Goal: Information Seeking & Learning: Learn about a topic

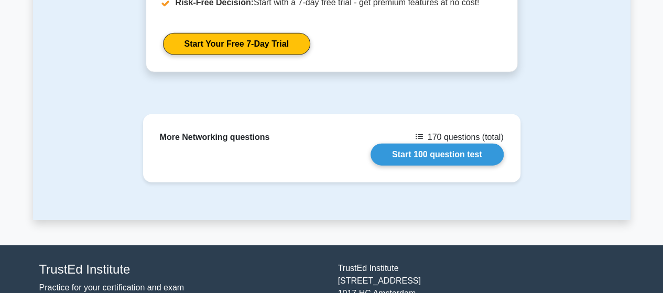
scroll to position [1336, 0]
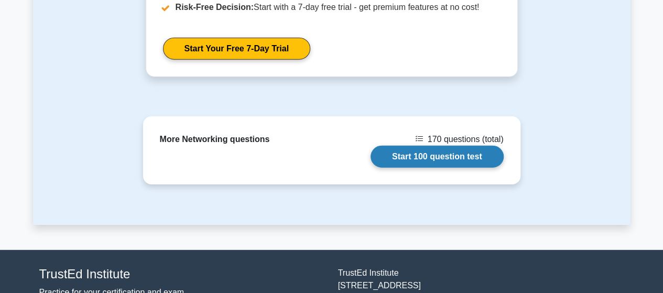
click at [418, 146] on link "Start 100 question test" at bounding box center [437, 157] width 133 height 22
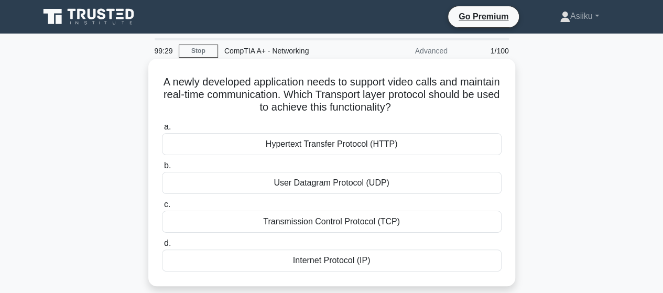
click at [374, 180] on div "User Datagram Protocol (UDP)" at bounding box center [332, 183] width 340 height 22
click at [162, 169] on input "b. User Datagram Protocol (UDP)" at bounding box center [162, 166] width 0 height 7
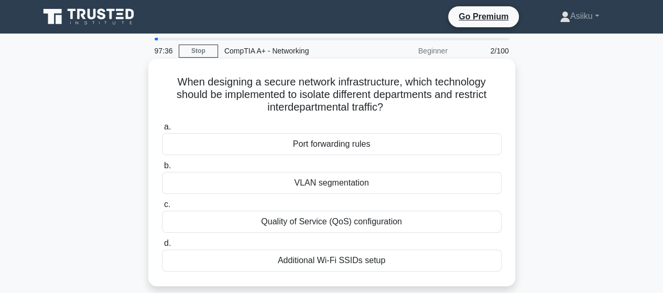
click at [310, 260] on div "Additional Wi-Fi SSIDs setup" at bounding box center [332, 261] width 340 height 22
click at [162, 247] on input "d. Additional Wi-Fi SSIDs setup" at bounding box center [162, 243] width 0 height 7
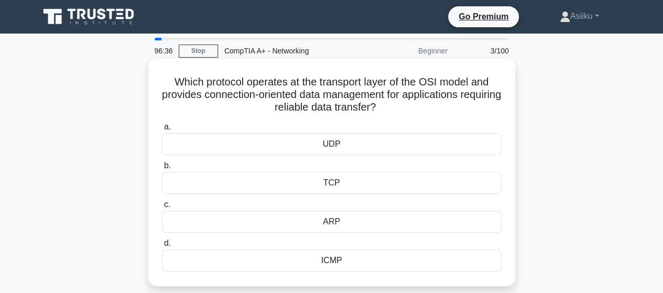
click at [335, 145] on div "UDP" at bounding box center [332, 144] width 340 height 22
click at [162, 131] on input "a. UDP" at bounding box center [162, 127] width 0 height 7
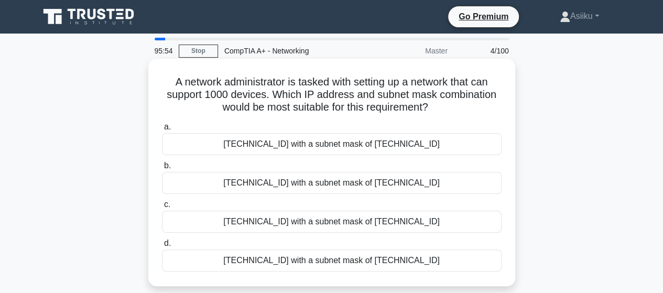
click at [333, 222] on div "[TECHNICAL_ID] with a subnet mask of [TECHNICAL_ID]" at bounding box center [332, 222] width 340 height 22
click at [162, 208] on input "c. [TECHNICAL_ID] with a subnet mask of [TECHNICAL_ID]" at bounding box center [162, 204] width 0 height 7
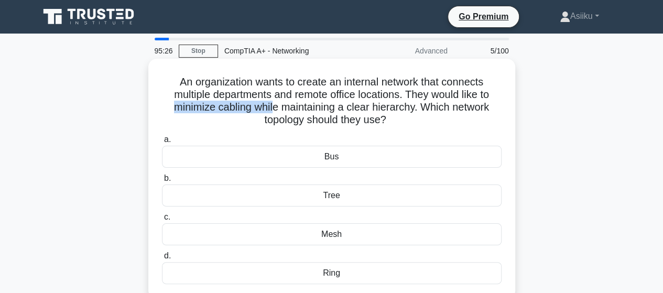
drag, startPoint x: 167, startPoint y: 106, endPoint x: 272, endPoint y: 106, distance: 105.4
click at [272, 106] on h5 "An organization wants to create an internal network that connects multiple depa…" at bounding box center [332, 101] width 342 height 51
click at [314, 119] on h5 "An organization wants to create an internal network that connects multiple depa…" at bounding box center [332, 101] width 342 height 51
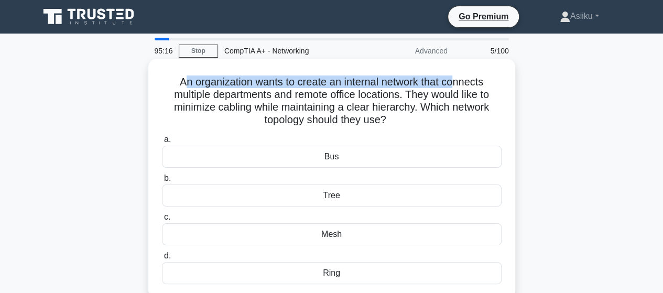
drag, startPoint x: 178, startPoint y: 84, endPoint x: 460, endPoint y: 84, distance: 281.6
click at [460, 84] on h5 "An organization wants to create an internal network that connects multiple depa…" at bounding box center [332, 101] width 342 height 51
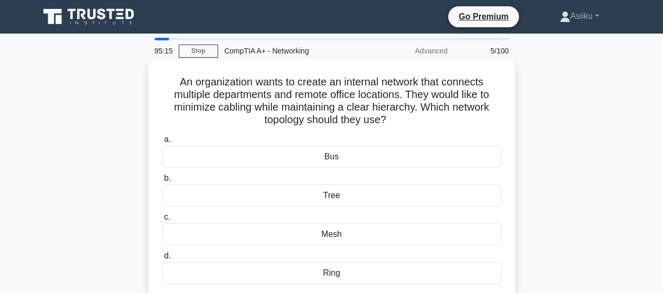
drag, startPoint x: 193, startPoint y: 95, endPoint x: 177, endPoint y: 98, distance: 15.9
click at [193, 96] on h5 "An organization wants to create an internal network that connects multiple depa…" at bounding box center [332, 101] width 342 height 51
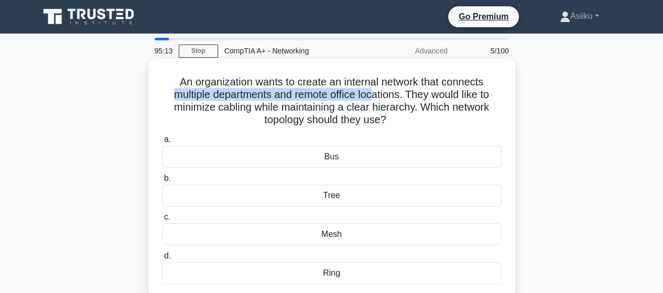
drag, startPoint x: 170, startPoint y: 98, endPoint x: 373, endPoint y: 96, distance: 202.9
click at [373, 96] on h5 "An organization wants to create an internal network that connects multiple depa…" at bounding box center [332, 101] width 342 height 51
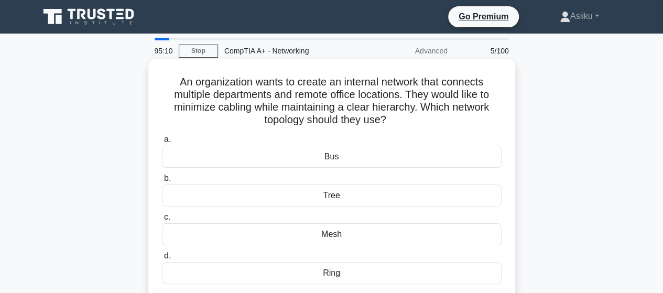
drag, startPoint x: 340, startPoint y: 103, endPoint x: 333, endPoint y: 106, distance: 6.8
click at [338, 104] on h5 "An organization wants to create an internal network that connects multiple depa…" at bounding box center [332, 101] width 342 height 51
click at [330, 157] on div "Bus" at bounding box center [332, 157] width 340 height 22
click at [162, 143] on input "a. Bus" at bounding box center [162, 139] width 0 height 7
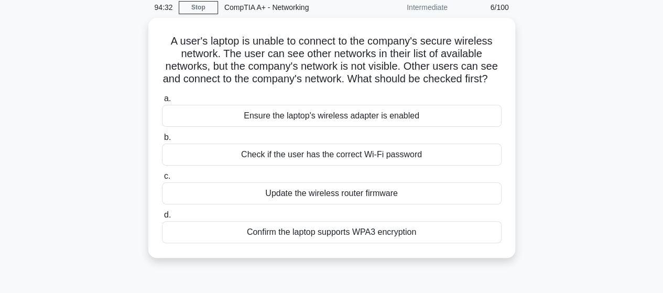
scroll to position [45, 0]
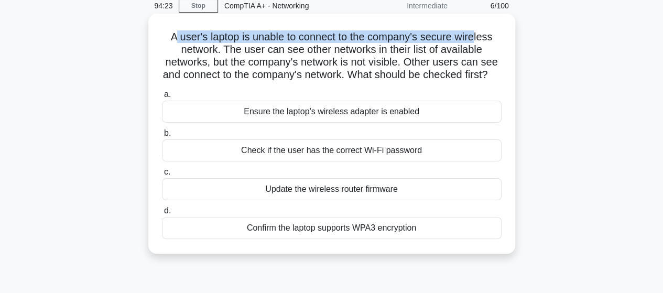
drag, startPoint x: 172, startPoint y: 40, endPoint x: 475, endPoint y: 37, distance: 303.1
click at [475, 37] on h5 "A user's laptop is unable to connect to the company's secure wireless network. …" at bounding box center [332, 55] width 342 height 51
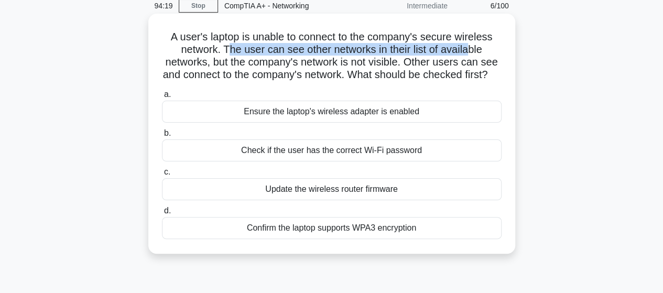
drag, startPoint x: 227, startPoint y: 56, endPoint x: 473, endPoint y: 51, distance: 246.5
click at [473, 51] on h5 "A user's laptop is unable to connect to the company's secure wireless network. …" at bounding box center [332, 55] width 342 height 51
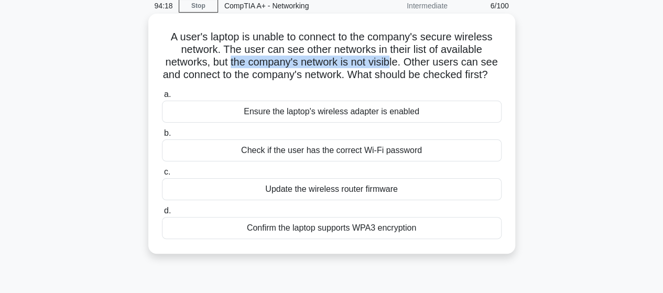
drag, startPoint x: 231, startPoint y: 63, endPoint x: 394, endPoint y: 63, distance: 163.1
click at [394, 63] on h5 "A user's laptop is unable to connect to the company's secure wireless network. …" at bounding box center [332, 55] width 342 height 51
click at [348, 58] on h5 "A user's laptop is unable to connect to the company's secure wireless network. …" at bounding box center [332, 55] width 342 height 51
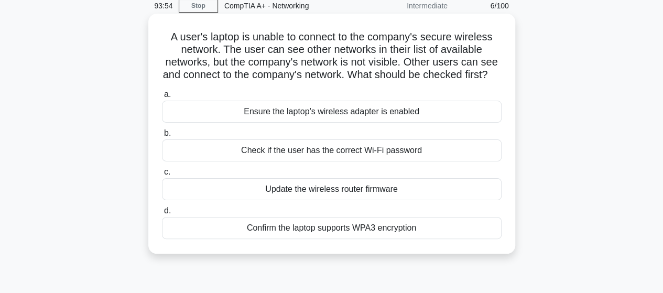
click at [286, 239] on div "Confirm the laptop supports WPA3 encryption" at bounding box center [332, 228] width 340 height 22
click at [162, 214] on input "d. Confirm the laptop supports WPA3 encryption" at bounding box center [162, 211] width 0 height 7
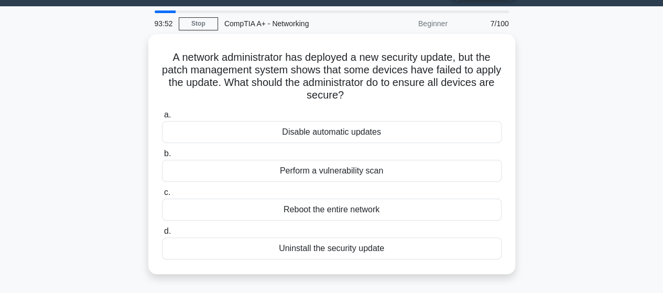
scroll to position [0, 0]
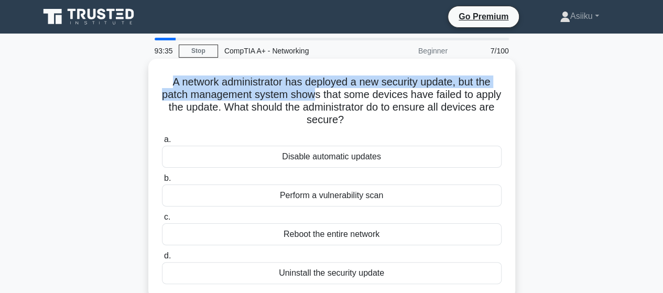
drag, startPoint x: 168, startPoint y: 79, endPoint x: 331, endPoint y: 90, distance: 163.5
click at [331, 90] on h5 "A network administrator has deployed a new security update, but the patch manag…" at bounding box center [332, 101] width 342 height 51
click at [347, 84] on h5 "A network administrator has deployed a new security update, but the patch manag…" at bounding box center [332, 101] width 342 height 51
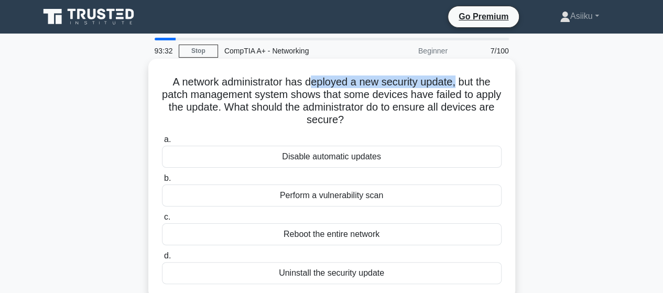
drag, startPoint x: 458, startPoint y: 83, endPoint x: 309, endPoint y: 86, distance: 148.4
click at [309, 86] on h5 "A network administrator has deployed a new security update, but the patch manag…" at bounding box center [332, 101] width 342 height 51
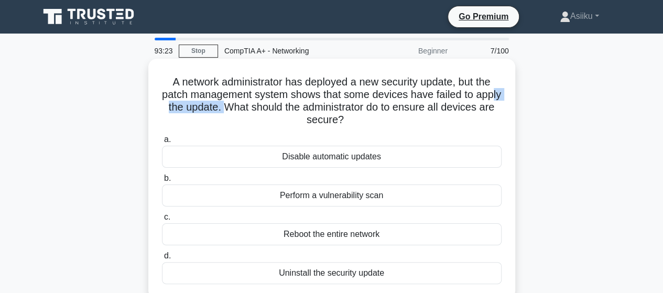
drag, startPoint x: 262, startPoint y: 106, endPoint x: 186, endPoint y: 100, distance: 76.3
click at [192, 102] on h5 "A network administrator has deployed a new security update, but the patch manag…" at bounding box center [332, 101] width 342 height 51
click at [177, 95] on h5 "A network administrator has deployed a new security update, but the patch manag…" at bounding box center [332, 101] width 342 height 51
click at [304, 197] on div "Perform a vulnerability scan" at bounding box center [332, 196] width 340 height 22
click at [162, 182] on input "b. Perform a vulnerability scan" at bounding box center [162, 178] width 0 height 7
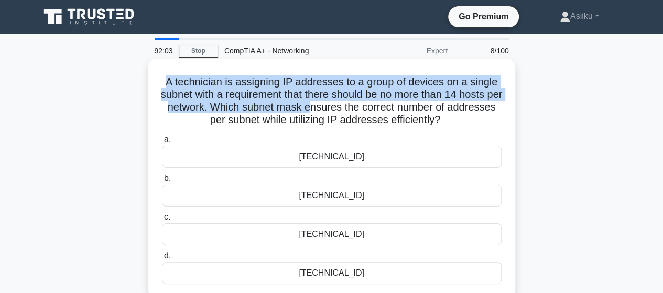
drag, startPoint x: 166, startPoint y: 85, endPoint x: 344, endPoint y: 106, distance: 179.4
click at [344, 106] on h5 "A technician is assigning IP addresses to a group of devices on a single subnet…" at bounding box center [332, 101] width 342 height 51
click at [338, 97] on h5 "A technician is assigning IP addresses to a group of devices on a single subnet…" at bounding box center [332, 101] width 342 height 51
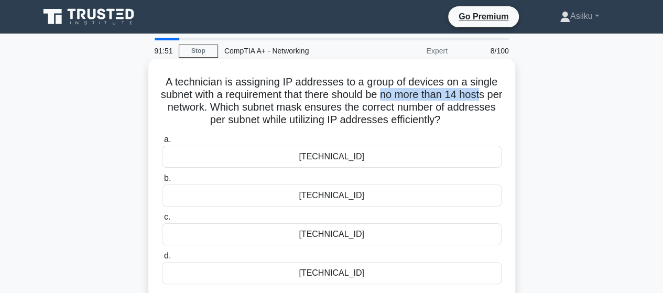
drag, startPoint x: 392, startPoint y: 93, endPoint x: 493, endPoint y: 94, distance: 100.7
click at [493, 94] on h5 "A technician is assigning IP addresses to a group of devices on a single subnet…" at bounding box center [332, 101] width 342 height 51
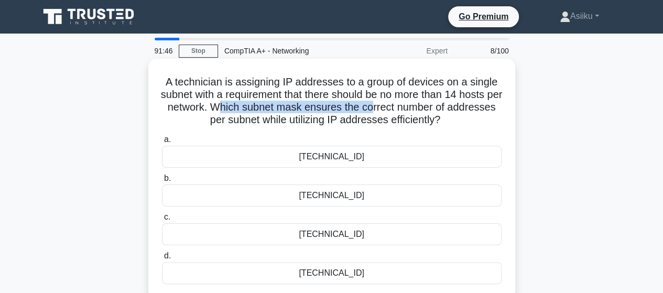
drag, startPoint x: 250, startPoint y: 111, endPoint x: 408, endPoint y: 112, distance: 158.4
click at [408, 112] on h5 "A technician is assigning IP addresses to a group of devices on a single subnet…" at bounding box center [332, 101] width 342 height 51
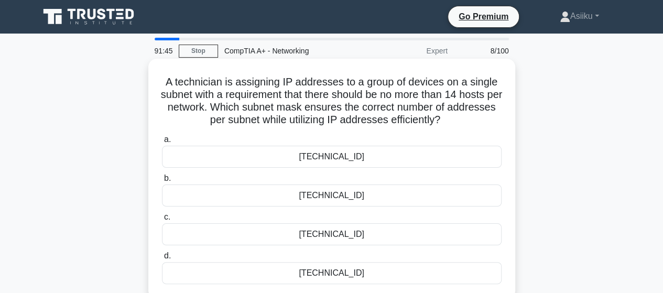
click at [423, 111] on h5 "A technician is assigning IP addresses to a group of devices on a single subnet…" at bounding box center [332, 101] width 342 height 51
click at [329, 110] on h5 "A technician is assigning IP addresses to a group of devices on a single subnet…" at bounding box center [332, 101] width 342 height 51
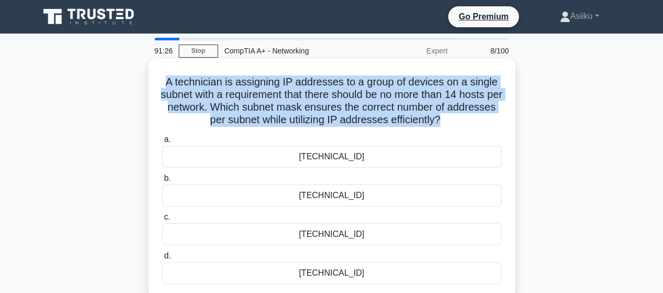
click at [329, 110] on h5 "A technician is assigning IP addresses to a group of devices on a single subnet…" at bounding box center [332, 101] width 342 height 51
copy div "A technician is assigning IP addresses to a group of devices on a single subnet…"
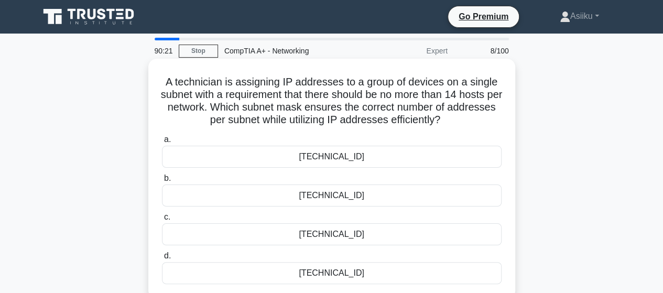
click at [339, 190] on div "[TECHNICAL_ID]" at bounding box center [332, 196] width 340 height 22
click at [162, 182] on input "b. [TECHNICAL_ID]" at bounding box center [162, 178] width 0 height 7
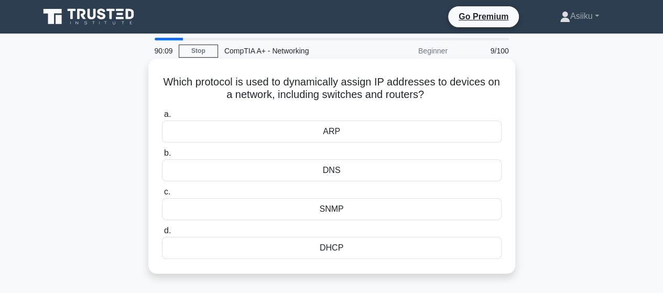
click at [324, 248] on div "DHCP" at bounding box center [332, 248] width 340 height 22
click at [162, 234] on input "d. DHCP" at bounding box center [162, 231] width 0 height 7
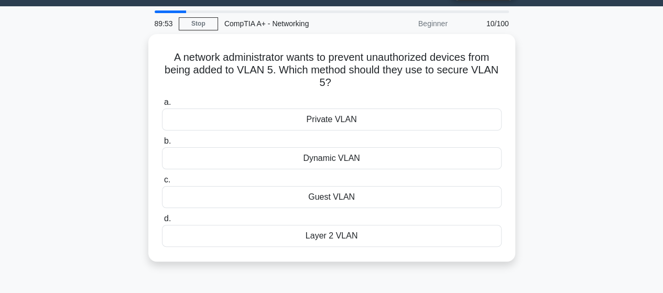
scroll to position [26, 0]
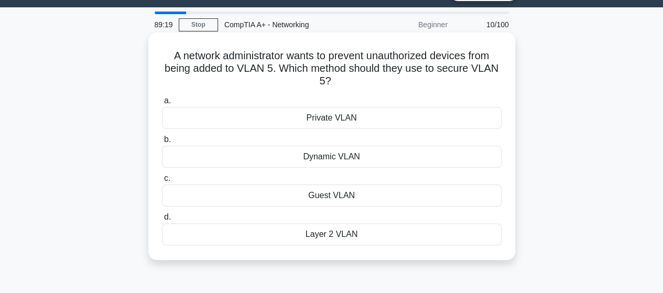
click at [340, 114] on div "Private VLAN" at bounding box center [332, 118] width 340 height 22
click at [162, 104] on input "a. Private VLAN" at bounding box center [162, 101] width 0 height 7
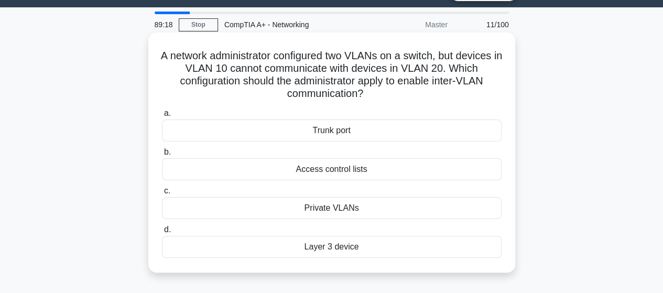
scroll to position [0, 0]
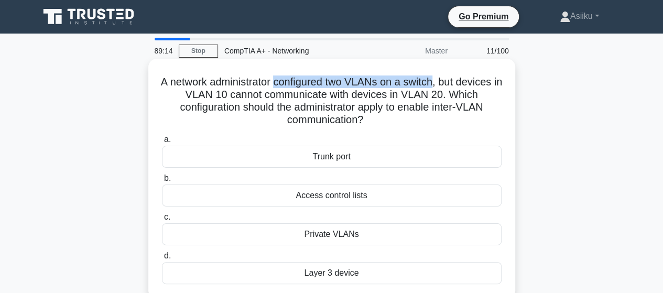
drag, startPoint x: 297, startPoint y: 83, endPoint x: 461, endPoint y: 84, distance: 164.1
click at [461, 84] on h5 "A network administrator configured two VLANs on a switch, but devices in VLAN 1…" at bounding box center [332, 101] width 342 height 51
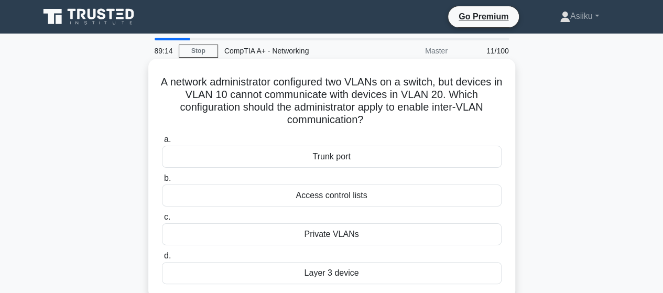
click at [466, 79] on h5 "A network administrator configured two VLANs on a switch, but devices in VLAN 1…" at bounding box center [332, 101] width 342 height 51
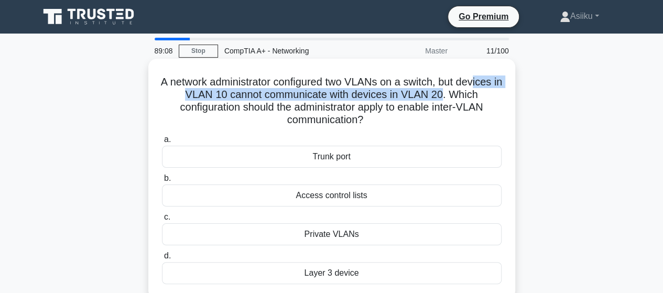
drag, startPoint x: 190, startPoint y: 98, endPoint x: 485, endPoint y: 99, distance: 295.2
click at [485, 99] on h5 "A network administrator configured two VLANs on a switch, but devices in VLAN 1…" at bounding box center [332, 101] width 342 height 51
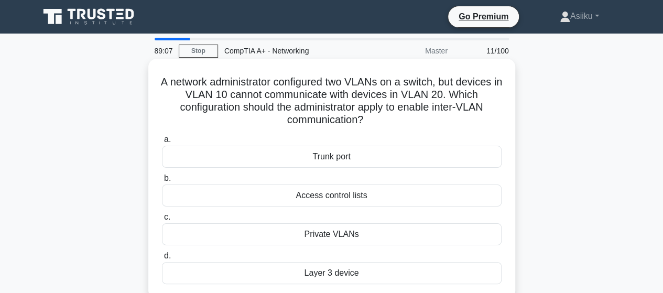
click at [198, 113] on h5 "A network administrator configured two VLANs on a switch, but devices in VLAN 1…" at bounding box center [332, 101] width 342 height 51
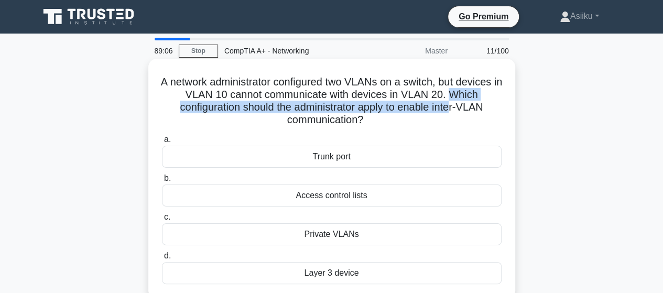
drag, startPoint x: 164, startPoint y: 105, endPoint x: 487, endPoint y: 106, distance: 322.5
click at [487, 106] on h5 "A network administrator configured two VLANs on a switch, but devices in VLAN 1…" at bounding box center [332, 101] width 342 height 51
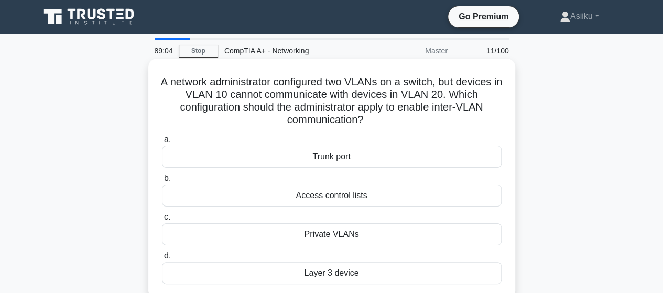
click at [319, 126] on h5 "A network administrator configured two VLANs on a switch, but devices in VLAN 1…" at bounding box center [332, 101] width 342 height 51
click at [315, 154] on div "Trunk port" at bounding box center [332, 157] width 340 height 22
click at [162, 143] on input "a. Trunk port" at bounding box center [162, 139] width 0 height 7
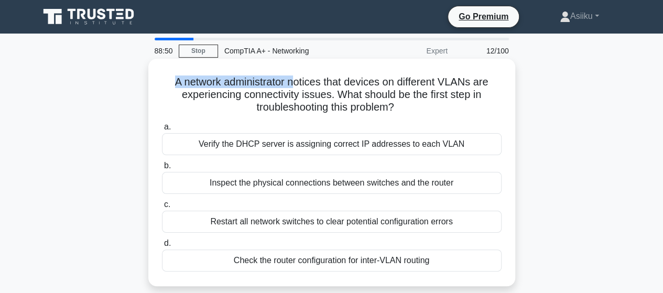
drag, startPoint x: 171, startPoint y: 83, endPoint x: 297, endPoint y: 77, distance: 126.0
click at [296, 77] on h5 "A network administrator notices that devices on different VLANs are experiencin…" at bounding box center [332, 95] width 342 height 39
click at [330, 76] on h5 "A network administrator notices that devices on different VLANs are experiencin…" at bounding box center [332, 95] width 342 height 39
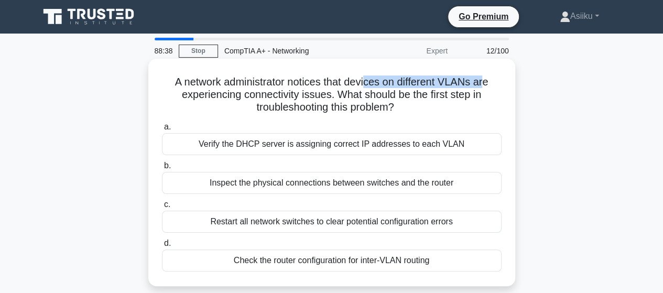
drag, startPoint x: 368, startPoint y: 83, endPoint x: 490, endPoint y: 71, distance: 122.7
click at [490, 71] on div "A network administrator notices that devices on different VLANs are experiencin…" at bounding box center [332, 172] width 359 height 219
click at [491, 81] on h5 "A network administrator notices that devices on different VLANs are experiencin…" at bounding box center [332, 95] width 342 height 39
click at [500, 83] on h5 "A network administrator notices that devices on different VLANs are experiencin…" at bounding box center [332, 95] width 342 height 39
click at [268, 264] on div "Check the router configuration for inter-VLAN routing" at bounding box center [332, 261] width 340 height 22
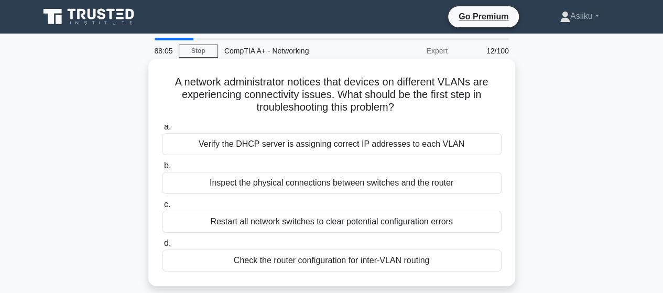
click at [162, 247] on input "d. Check the router configuration for inter-VLAN routing" at bounding box center [162, 243] width 0 height 7
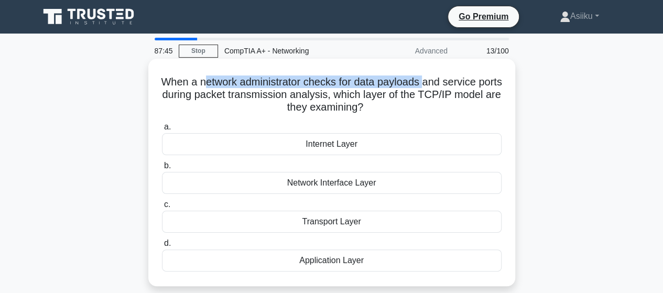
drag, startPoint x: 215, startPoint y: 87, endPoint x: 441, endPoint y: 78, distance: 226.2
click at [441, 78] on h5 "When a network administrator checks for data payloads and service ports during …" at bounding box center [332, 95] width 342 height 39
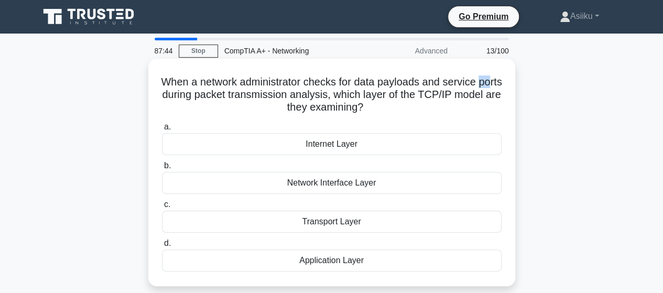
drag, startPoint x: 168, startPoint y: 94, endPoint x: 184, endPoint y: 90, distance: 16.8
click at [184, 90] on h5 "When a network administrator checks for data payloads and service ports during …" at bounding box center [332, 95] width 342 height 39
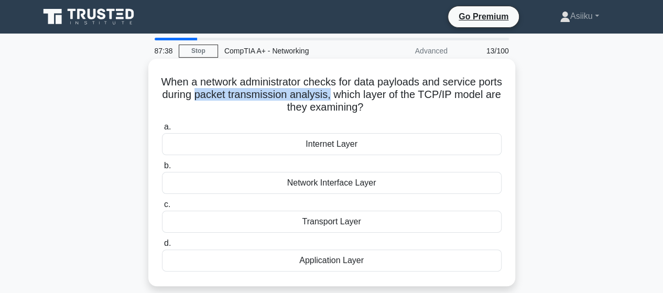
drag, startPoint x: 235, startPoint y: 97, endPoint x: 369, endPoint y: 94, distance: 133.7
click at [369, 94] on h5 "When a network administrator checks for data payloads and service ports during …" at bounding box center [332, 95] width 342 height 39
click at [316, 90] on h5 "When a network administrator checks for data payloads and service ports during …" at bounding box center [332, 95] width 342 height 39
click at [319, 144] on div "Internet Layer" at bounding box center [332, 144] width 340 height 22
click at [162, 131] on input "a. Internet Layer" at bounding box center [162, 127] width 0 height 7
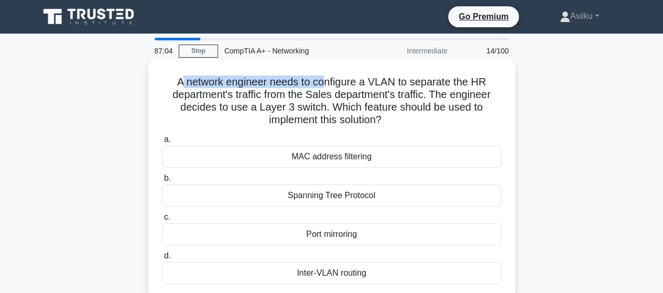
drag, startPoint x: 178, startPoint y: 84, endPoint x: 322, endPoint y: 76, distance: 144.4
click at [322, 76] on h5 "A network engineer needs to configure a VLAN to separate the HR department's tr…" at bounding box center [332, 101] width 342 height 51
click at [318, 77] on h5 "A network engineer needs to configure a VLAN to separate the HR department's tr…" at bounding box center [332, 101] width 342 height 51
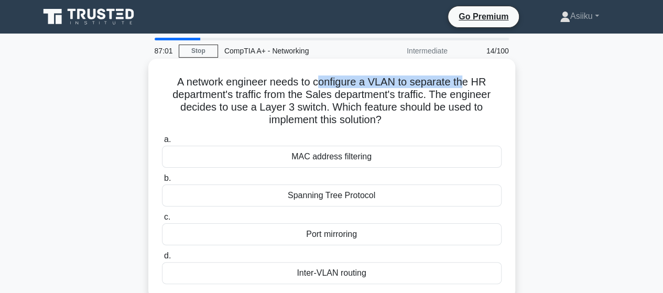
drag, startPoint x: 326, startPoint y: 82, endPoint x: 465, endPoint y: 71, distance: 139.4
click at [465, 71] on div "A network engineer needs to configure a VLAN to separate the HR department's tr…" at bounding box center [332, 179] width 359 height 232
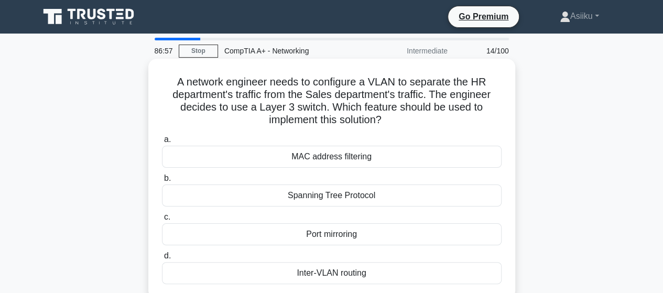
click at [279, 99] on h5 "A network engineer needs to configure a VLAN to separate the HR department's tr…" at bounding box center [332, 101] width 342 height 51
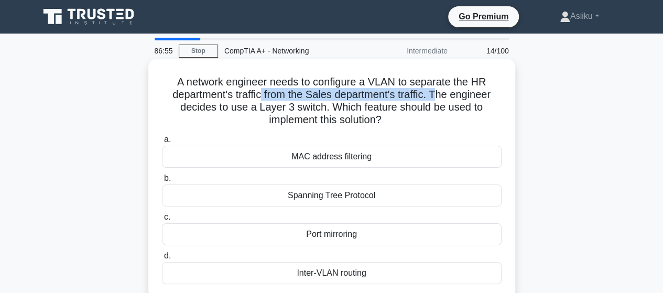
drag, startPoint x: 262, startPoint y: 95, endPoint x: 437, endPoint y: 90, distance: 175.7
click at [437, 90] on h5 "A network engineer needs to configure a VLAN to separate the HR department's tr…" at bounding box center [332, 101] width 342 height 51
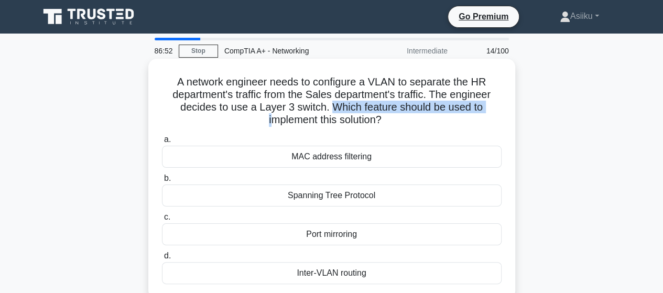
drag, startPoint x: 331, startPoint y: 109, endPoint x: 271, endPoint y: 120, distance: 61.9
click at [271, 120] on h5 "A network engineer needs to configure a VLAN to separate the HR department's tr…" at bounding box center [332, 101] width 342 height 51
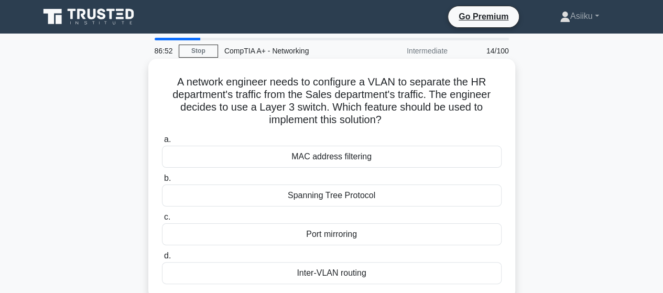
click at [263, 111] on h5 "A network engineer needs to configure a VLAN to separate the HR department's tr…" at bounding box center [332, 101] width 342 height 51
click at [318, 156] on div "MAC address filtering" at bounding box center [332, 157] width 340 height 22
click at [162, 143] on input "a. MAC address filtering" at bounding box center [162, 139] width 0 height 7
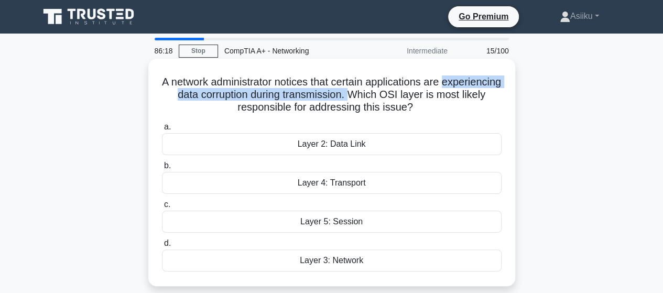
drag, startPoint x: 169, startPoint y: 98, endPoint x: 410, endPoint y: 93, distance: 241.2
click at [410, 93] on h5 "A network administrator notices that certain applications are experiencing data…" at bounding box center [332, 95] width 342 height 39
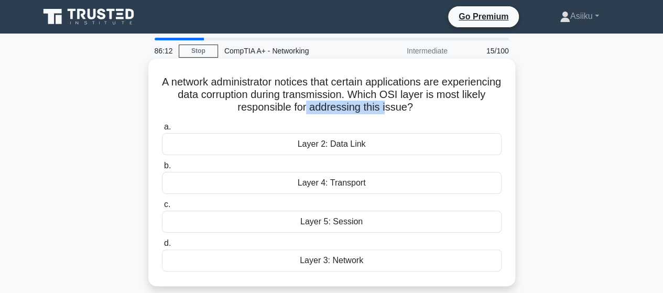
drag, startPoint x: 335, startPoint y: 107, endPoint x: 413, endPoint y: 107, distance: 78.7
click at [413, 107] on h5 "A network administrator notices that certain applications are experiencing data…" at bounding box center [332, 95] width 342 height 39
click at [407, 103] on h5 "A network administrator notices that certain applications are experiencing data…" at bounding box center [332, 95] width 342 height 39
drag, startPoint x: 170, startPoint y: 97, endPoint x: 436, endPoint y: 73, distance: 266.9
click at [436, 73] on div "A network administrator notices that certain applications are experiencing data…" at bounding box center [332, 172] width 359 height 219
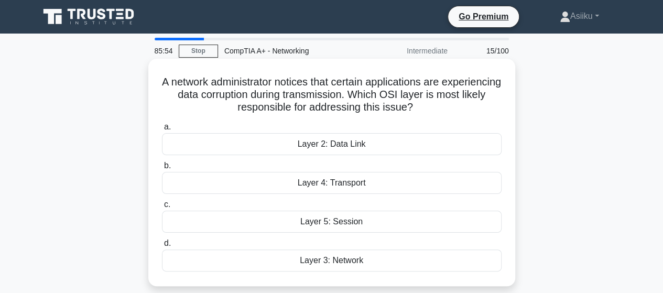
drag, startPoint x: 429, startPoint y: 80, endPoint x: 422, endPoint y: 83, distance: 7.8
click at [428, 81] on h5 "A network administrator notices that certain applications are experiencing data…" at bounding box center [332, 95] width 342 height 39
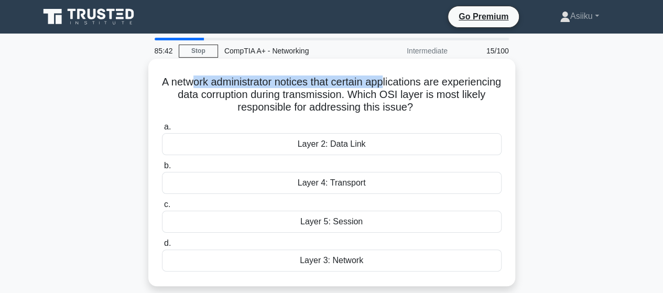
drag, startPoint x: 218, startPoint y: 88, endPoint x: 419, endPoint y: 88, distance: 200.8
click at [419, 88] on h5 "A network administrator notices that certain applications are experiencing data…" at bounding box center [332, 95] width 342 height 39
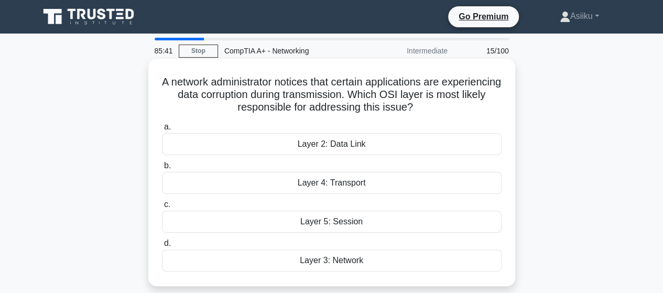
click at [397, 93] on h5 "A network administrator notices that certain applications are experiencing data…" at bounding box center [332, 95] width 342 height 39
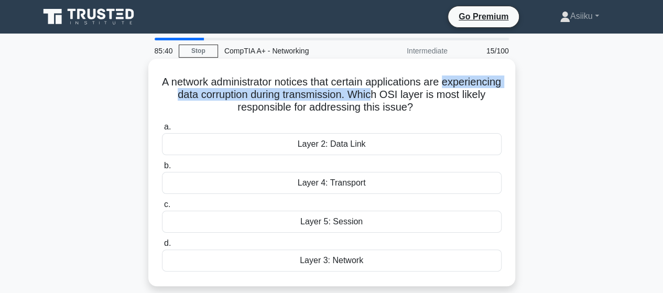
drag, startPoint x: 168, startPoint y: 96, endPoint x: 432, endPoint y: 91, distance: 263.8
click at [432, 91] on h5 "A network administrator notices that certain applications are experiencing data…" at bounding box center [332, 95] width 342 height 39
click at [386, 92] on h5 "A network administrator notices that certain applications are experiencing data…" at bounding box center [332, 95] width 342 height 39
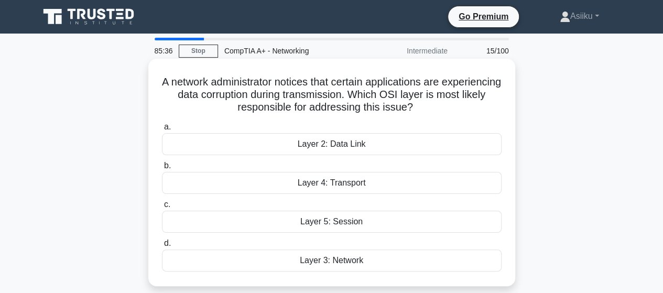
click at [344, 143] on div "Layer 2: Data Link" at bounding box center [332, 144] width 340 height 22
click at [162, 131] on input "a. Layer 2: Data Link" at bounding box center [162, 127] width 0 height 7
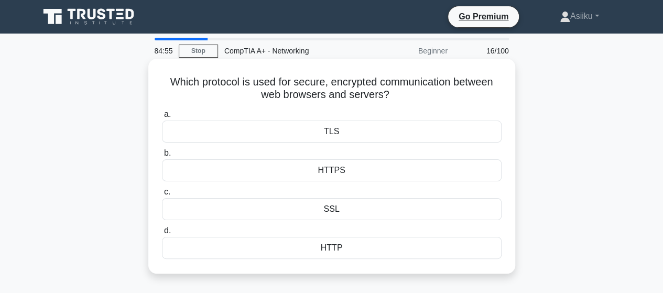
click at [328, 171] on div "HTTPS" at bounding box center [332, 170] width 340 height 22
click at [162, 157] on input "b. HTTPS" at bounding box center [162, 153] width 0 height 7
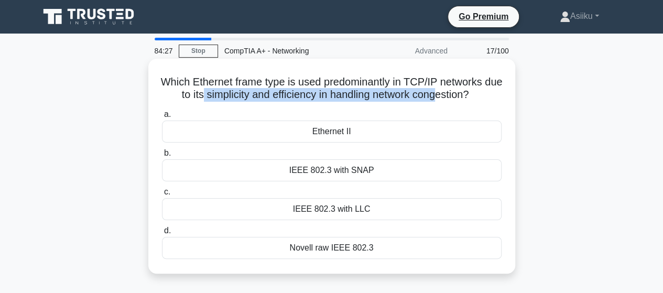
drag, startPoint x: 208, startPoint y: 94, endPoint x: 449, endPoint y: 92, distance: 241.2
click at [449, 92] on h5 "Which Ethernet frame type is used predominantly in TCP/IP networks due to its s…" at bounding box center [332, 89] width 342 height 26
click at [405, 90] on h5 "Which Ethernet frame type is used predominantly in TCP/IP networks due to its s…" at bounding box center [332, 89] width 342 height 26
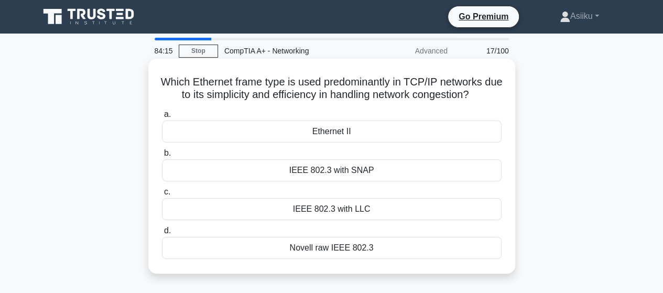
click at [223, 90] on h5 "Which Ethernet frame type is used predominantly in TCP/IP networks due to its s…" at bounding box center [332, 89] width 342 height 26
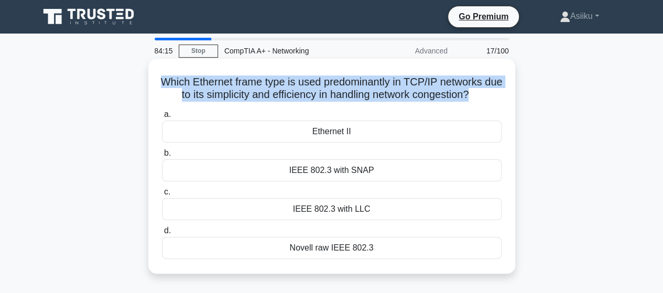
click at [223, 90] on h5 "Which Ethernet frame type is used predominantly in TCP/IP networks due to its s…" at bounding box center [332, 89] width 342 height 26
copy div "Which Ethernet frame type is used predominantly in TCP/IP networks due to its s…"
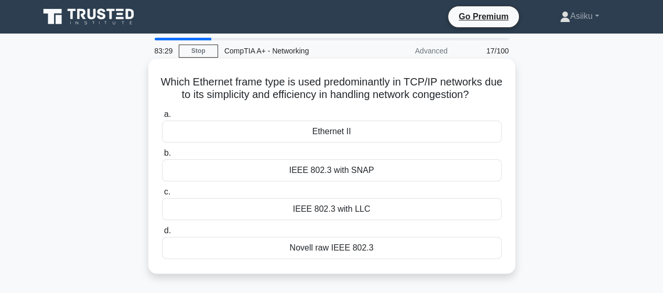
click at [330, 128] on div "Ethernet II" at bounding box center [332, 132] width 340 height 22
click at [162, 118] on input "a. Ethernet II" at bounding box center [162, 114] width 0 height 7
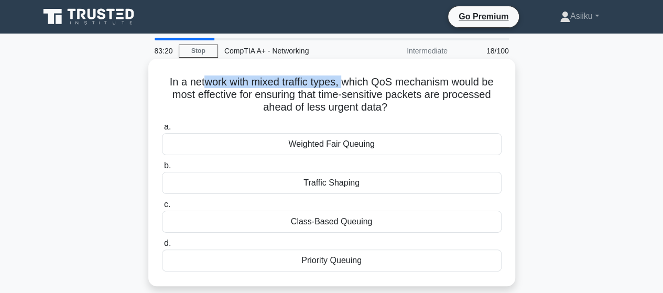
drag, startPoint x: 345, startPoint y: 83, endPoint x: 202, endPoint y: 86, distance: 142.6
click at [202, 86] on h5 "In a network with mixed traffic types, which QoS mechanism would be most effect…" at bounding box center [332, 95] width 342 height 39
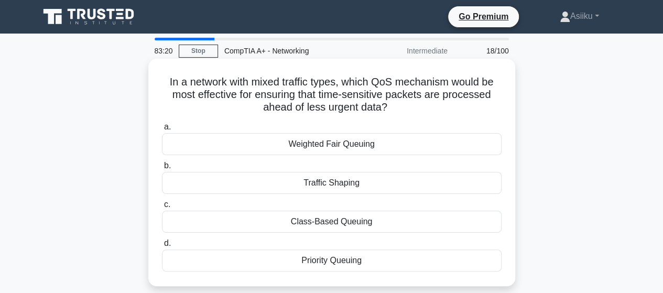
click at [274, 94] on h5 "In a network with mixed traffic types, which QoS mechanism would be most effect…" at bounding box center [332, 95] width 342 height 39
drag, startPoint x: 285, startPoint y: 83, endPoint x: 349, endPoint y: 83, distance: 64.0
click at [349, 83] on h5 "In a network with mixed traffic types, which QoS mechanism would be most effect…" at bounding box center [332, 95] width 342 height 39
click at [339, 83] on h5 "In a network with mixed traffic types, which QoS mechanism would be most effect…" at bounding box center [332, 95] width 342 height 39
click at [394, 104] on icon ".spinner_0XTQ{transform-origin:center;animation:spinner_y6GP .75s linear infini…" at bounding box center [393, 108] width 13 height 13
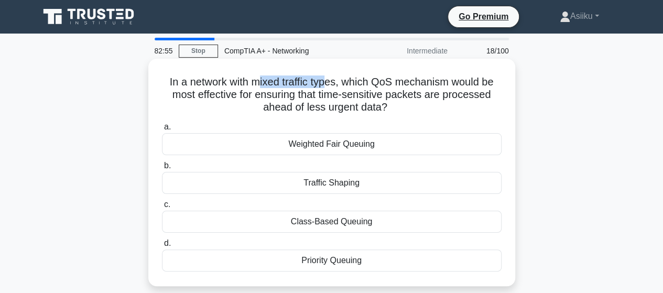
drag, startPoint x: 256, startPoint y: 82, endPoint x: 327, endPoint y: 85, distance: 70.8
click at [327, 85] on h5 "In a network with mixed traffic types, which QoS mechanism would be most effect…" at bounding box center [332, 95] width 342 height 39
click at [328, 84] on h5 "In a network with mixed traffic types, which QoS mechanism would be most effect…" at bounding box center [332, 95] width 342 height 39
click at [320, 263] on div "Priority Queuing" at bounding box center [332, 261] width 340 height 22
click at [162, 247] on input "d. Priority Queuing" at bounding box center [162, 243] width 0 height 7
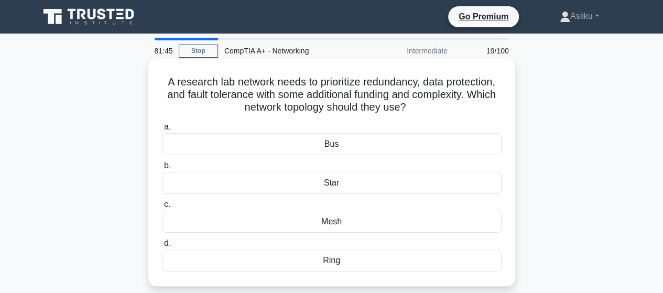
click at [330, 144] on div "Bus" at bounding box center [332, 144] width 340 height 22
click at [162, 131] on input "a. Bus" at bounding box center [162, 127] width 0 height 7
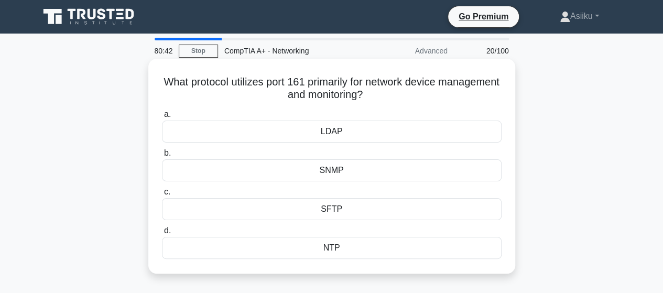
click at [295, 89] on h5 "What protocol utilizes port 161 primarily for network device management and mon…" at bounding box center [332, 89] width 342 height 26
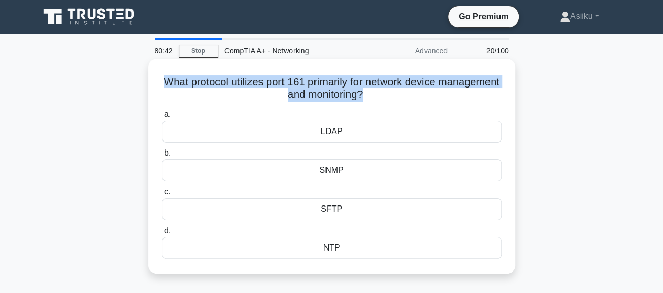
click at [295, 89] on h5 "What protocol utilizes port 161 primarily for network device management and mon…" at bounding box center [332, 89] width 342 height 26
copy div "What protocol utilizes port 161 primarily for network device management and mon…"
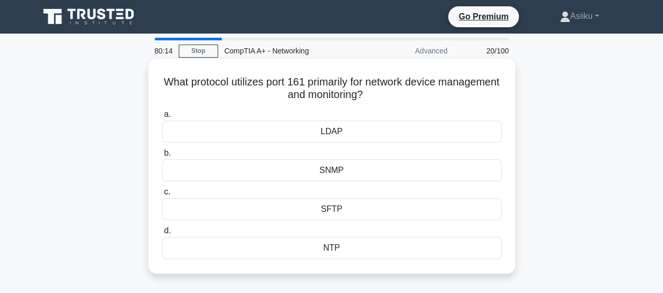
click at [332, 169] on div "SNMP" at bounding box center [332, 170] width 340 height 22
click at [162, 157] on input "b. SNMP" at bounding box center [162, 153] width 0 height 7
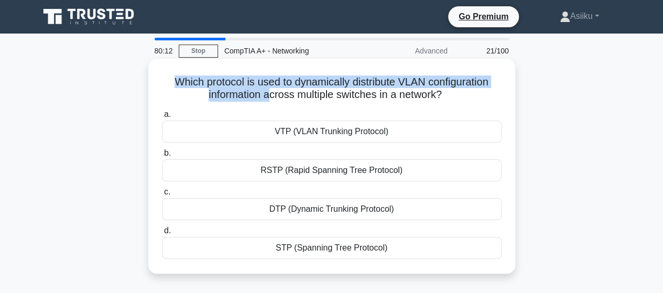
drag, startPoint x: 170, startPoint y: 84, endPoint x: 268, endPoint y: 90, distance: 98.7
click at [268, 90] on h5 "Which protocol is used to dynamically distribute VLAN configuration information…" at bounding box center [332, 89] width 342 height 26
click at [302, 87] on h5 "Which protocol is used to dynamically distribute VLAN configuration information…" at bounding box center [332, 89] width 342 height 26
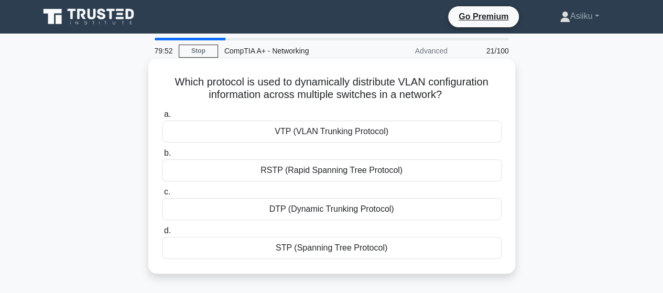
click at [330, 132] on div "VTP (VLAN Trunking Protocol)" at bounding box center [332, 132] width 340 height 22
click at [162, 118] on input "a. VTP (VLAN Trunking Protocol)" at bounding box center [162, 114] width 0 height 7
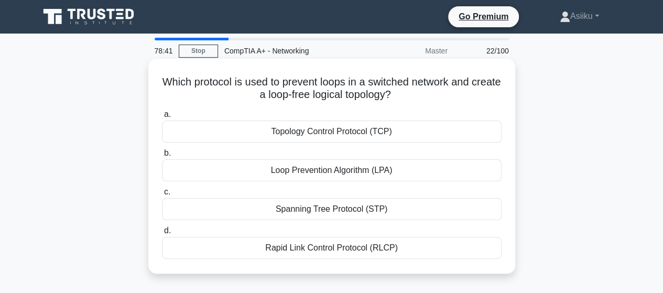
click at [289, 134] on div "Topology Control Protocol (TCP)" at bounding box center [332, 132] width 340 height 22
click at [162, 118] on input "a. Topology Control Protocol (TCP)" at bounding box center [162, 114] width 0 height 7
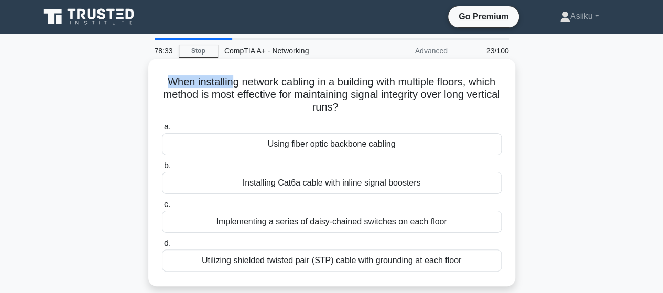
drag, startPoint x: 174, startPoint y: 83, endPoint x: 270, endPoint y: 86, distance: 96.0
click at [259, 86] on h5 "When installing network cabling in a building with multiple floors, which metho…" at bounding box center [332, 95] width 342 height 39
drag, startPoint x: 282, startPoint y: 85, endPoint x: 303, endPoint y: 85, distance: 21.0
click at [303, 85] on h5 "When installing network cabling in a building with multiple floors, which metho…" at bounding box center [332, 95] width 342 height 39
click at [333, 83] on h5 "When installing network cabling in a building with multiple floors, which metho…" at bounding box center [332, 95] width 342 height 39
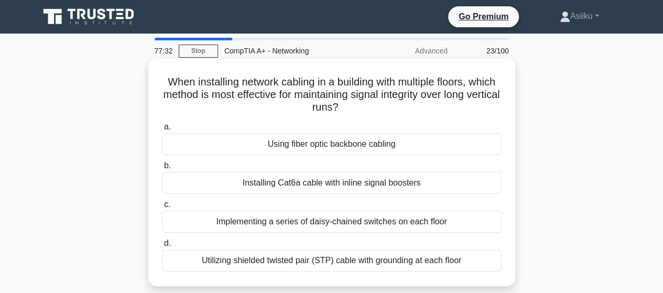
click at [297, 143] on div "Using fiber optic backbone cabling" at bounding box center [332, 144] width 340 height 22
click at [162, 131] on input "a. Using fiber optic backbone cabling" at bounding box center [162, 127] width 0 height 7
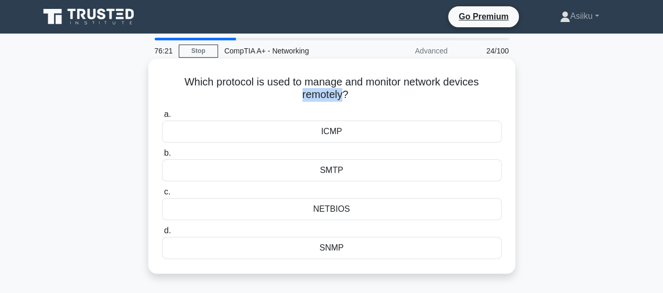
drag, startPoint x: 299, startPoint y: 94, endPoint x: 345, endPoint y: 96, distance: 46.2
click at [345, 96] on h5 "Which protocol is used to manage and monitor network devices remotely? .spinner…" at bounding box center [332, 89] width 342 height 26
click at [302, 99] on h5 "Which protocol is used to manage and monitor network devices remotely? .spinner…" at bounding box center [332, 89] width 342 height 26
click at [333, 209] on div "NETBIOS" at bounding box center [332, 209] width 340 height 22
click at [162, 196] on input "c. NETBIOS" at bounding box center [162, 192] width 0 height 7
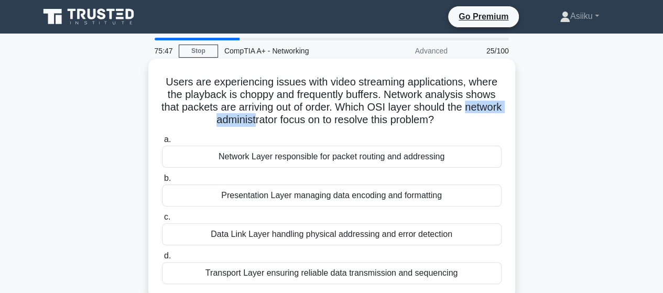
drag, startPoint x: 191, startPoint y: 124, endPoint x: 273, endPoint y: 126, distance: 81.8
click at [273, 126] on h5 "Users are experiencing issues with video streaming applications, where the play…" at bounding box center [332, 101] width 342 height 51
click at [284, 119] on h5 "Users are experiencing issues with video streaming applications, where the play…" at bounding box center [332, 101] width 342 height 51
click at [238, 273] on div "Transport Layer ensuring reliable data transmission and sequencing" at bounding box center [332, 273] width 340 height 22
click at [265, 273] on div "Transport Layer ensuring reliable data transmission and sequencing" at bounding box center [332, 273] width 340 height 22
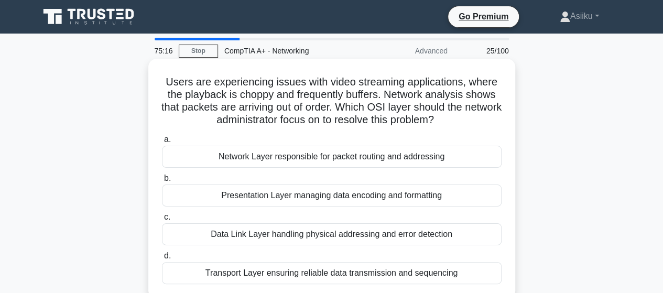
click at [162, 260] on input "d. Transport Layer ensuring reliable data transmission and sequencing" at bounding box center [162, 256] width 0 height 7
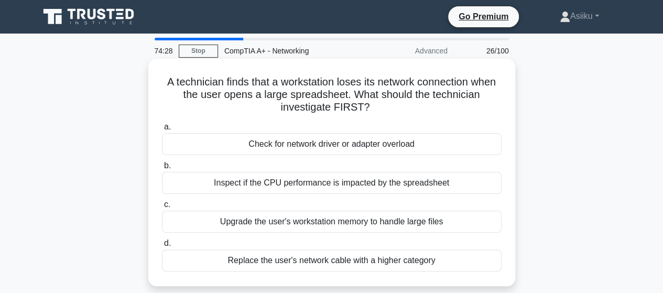
click at [268, 260] on div "Replace the user's network cable with a higher category" at bounding box center [332, 261] width 340 height 22
click at [162, 247] on input "d. Replace the user's network cable with a higher category" at bounding box center [162, 243] width 0 height 7
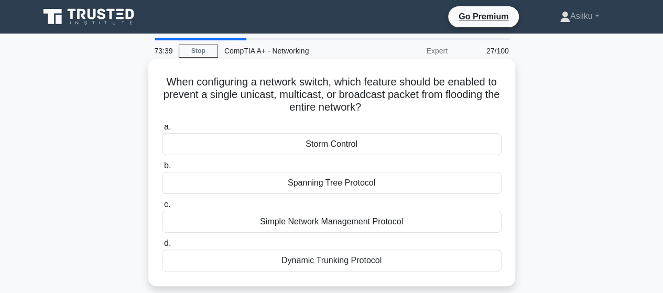
click at [323, 142] on div "Storm Control" at bounding box center [332, 144] width 340 height 22
click at [162, 131] on input "a. Storm Control" at bounding box center [162, 127] width 0 height 7
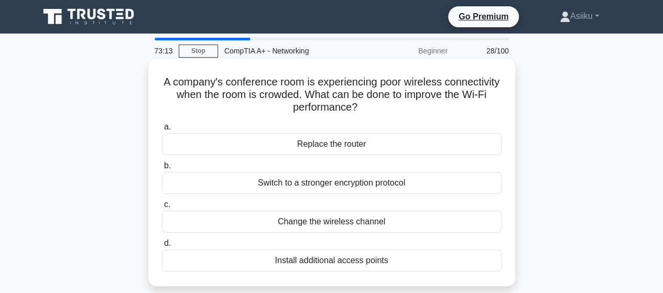
click at [286, 262] on div "Install additional access points" at bounding box center [332, 261] width 340 height 22
click at [162, 247] on input "d. Install additional access points" at bounding box center [162, 243] width 0 height 7
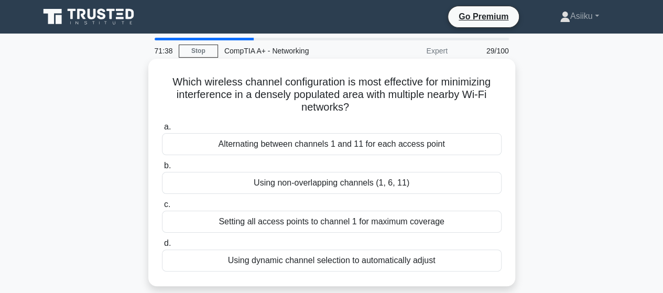
click at [317, 181] on div "Using non-overlapping channels (1, 6, 11)" at bounding box center [332, 183] width 340 height 22
click at [162, 169] on input "b. Using non-overlapping channels (1, 6, 11)" at bounding box center [162, 166] width 0 height 7
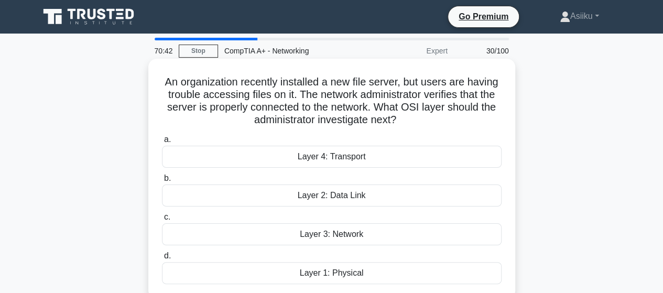
click at [345, 271] on div "Layer 1: Physical" at bounding box center [332, 273] width 340 height 22
click at [162, 260] on input "d. Layer 1: Physical" at bounding box center [162, 256] width 0 height 7
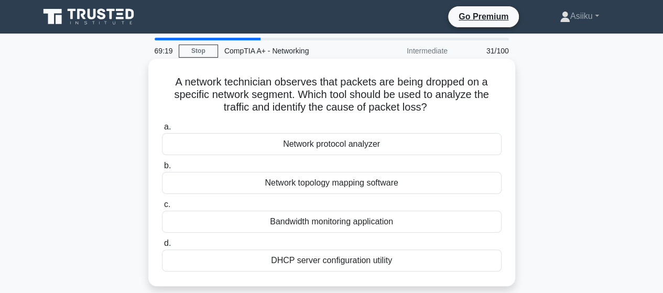
click at [295, 147] on div "Network protocol analyzer" at bounding box center [332, 144] width 340 height 22
click at [162, 131] on input "a. Network protocol analyzer" at bounding box center [162, 127] width 0 height 7
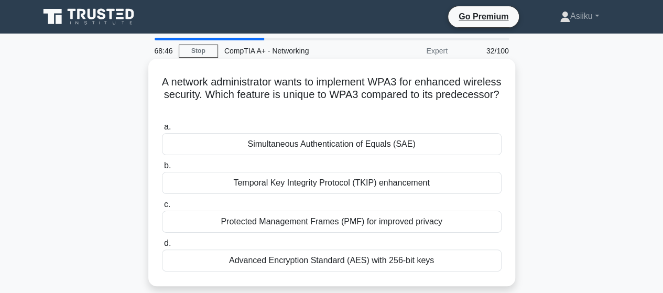
click at [297, 259] on div "Advanced Encryption Standard (AES) with 256-bit keys" at bounding box center [332, 261] width 340 height 22
click at [162, 247] on input "d. Advanced Encryption Standard (AES) with 256-bit keys" at bounding box center [162, 243] width 0 height 7
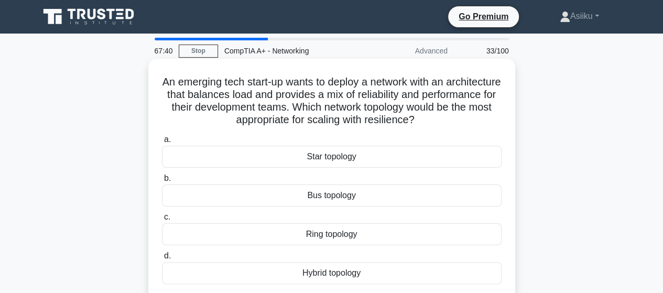
click at [321, 157] on div "Star topology" at bounding box center [332, 157] width 340 height 22
click at [162, 143] on input "a. Star topology" at bounding box center [162, 139] width 0 height 7
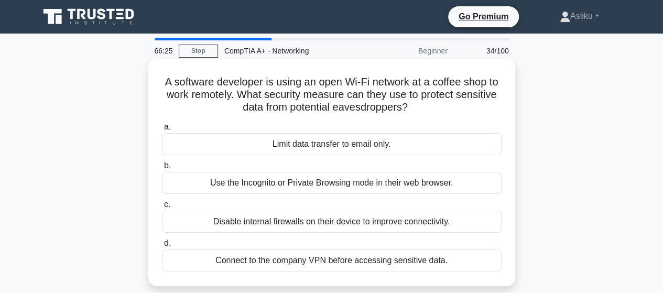
click at [270, 262] on div "Connect to the company VPN before accessing sensitive data." at bounding box center [332, 261] width 340 height 22
click at [162, 247] on input "d. Connect to the company VPN before accessing sensitive data." at bounding box center [162, 243] width 0 height 7
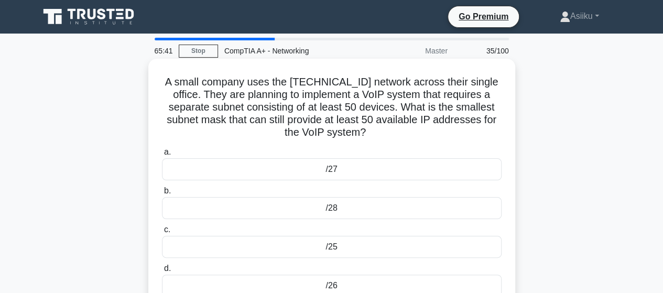
click at [333, 245] on div "/25" at bounding box center [332, 247] width 340 height 22
click at [162, 233] on input "c. /25" at bounding box center [162, 230] width 0 height 7
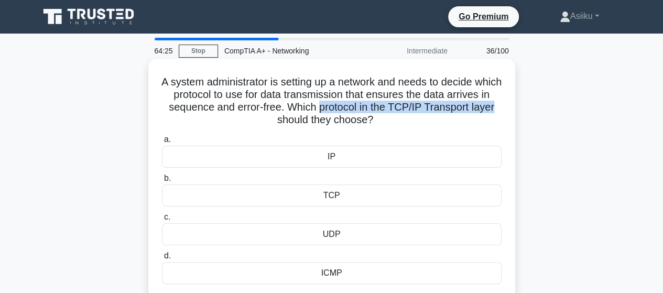
drag, startPoint x: 378, startPoint y: 110, endPoint x: 309, endPoint y: 123, distance: 69.9
click at [309, 123] on h5 "A system administrator is setting up a network and needs to decide which protoc…" at bounding box center [332, 101] width 342 height 51
copy h5 "protocol in the TCP/IP Transport layer"
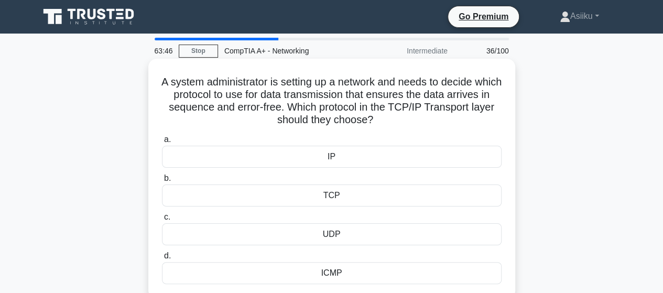
click at [199, 87] on h5 "A system administrator is setting up a network and needs to decide which protoc…" at bounding box center [332, 101] width 342 height 51
click at [332, 195] on div "TCP" at bounding box center [332, 196] width 340 height 22
click at [162, 182] on input "b. TCP" at bounding box center [162, 178] width 0 height 7
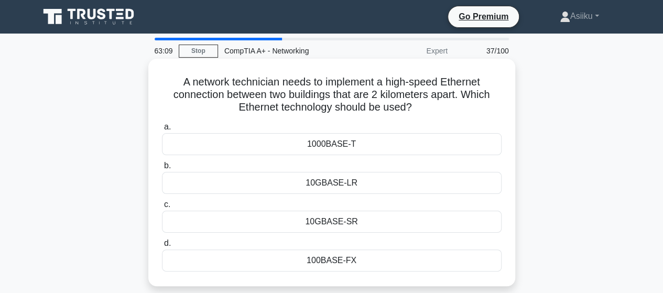
click at [347, 146] on div "1000BASE-T" at bounding box center [332, 144] width 340 height 22
click at [162, 131] on input "a. 1000BASE-T" at bounding box center [162, 127] width 0 height 7
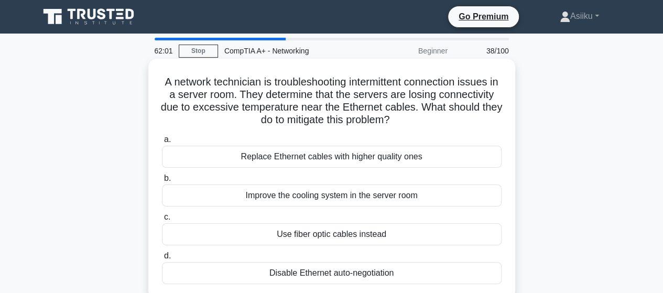
click at [203, 95] on h5 "A network technician is troubleshooting intermittent connection issues in a ser…" at bounding box center [332, 101] width 342 height 51
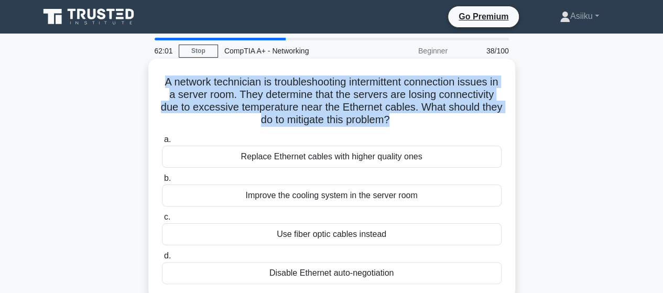
click at [203, 95] on h5 "A network technician is troubleshooting intermittent connection issues in a ser…" at bounding box center [332, 101] width 342 height 51
copy div "A network technician is troubleshooting intermittent connection issues in a ser…"
click at [216, 101] on h5 "A network technician is troubleshooting intermittent connection issues in a ser…" at bounding box center [332, 101] width 342 height 51
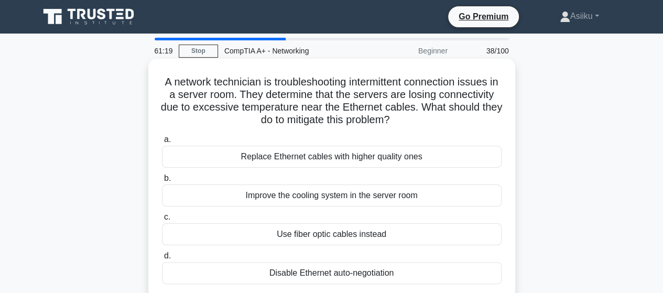
click at [279, 160] on div "Replace Ethernet cables with higher quality ones" at bounding box center [332, 157] width 340 height 22
click at [162, 143] on input "a. Replace Ethernet cables with higher quality ones" at bounding box center [162, 139] width 0 height 7
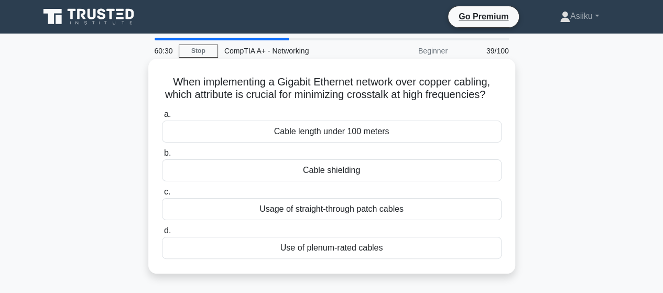
click at [332, 181] on div "Cable shielding" at bounding box center [332, 170] width 340 height 22
click at [162, 157] on input "b. Cable shielding" at bounding box center [162, 153] width 0 height 7
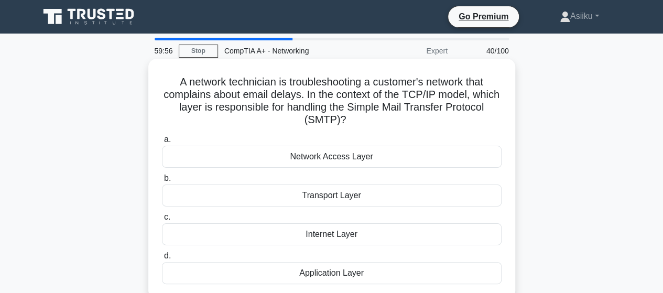
click at [307, 233] on div "Internet Layer" at bounding box center [332, 234] width 340 height 22
click at [162, 221] on input "c. Internet Layer" at bounding box center [162, 217] width 0 height 7
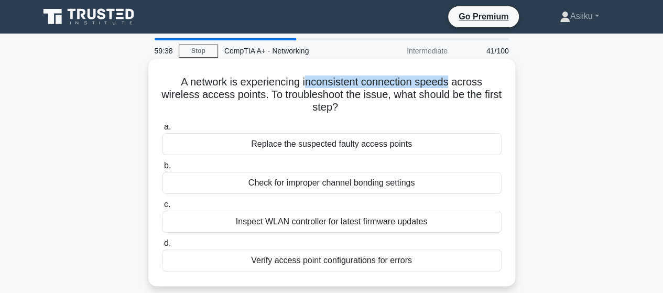
drag, startPoint x: 306, startPoint y: 82, endPoint x: 452, endPoint y: 81, distance: 145.8
click at [452, 81] on h5 "A network is experiencing inconsistent connection speeds across wireless access…" at bounding box center [332, 95] width 342 height 39
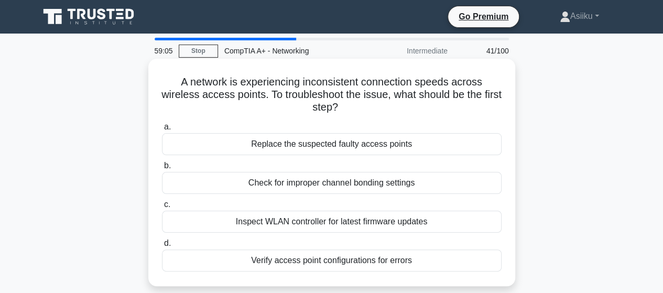
click at [270, 222] on div "Inspect WLAN controller for latest firmware updates" at bounding box center [332, 222] width 340 height 22
click at [162, 208] on input "c. Inspect WLAN controller for latest firmware updates" at bounding box center [162, 204] width 0 height 7
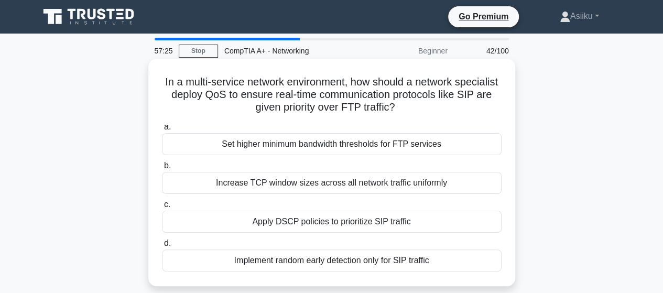
click at [300, 223] on div "Apply DSCP policies to prioritize SIP traffic" at bounding box center [332, 222] width 340 height 22
click at [162, 208] on input "c. Apply DSCP policies to prioritize SIP traffic" at bounding box center [162, 204] width 0 height 7
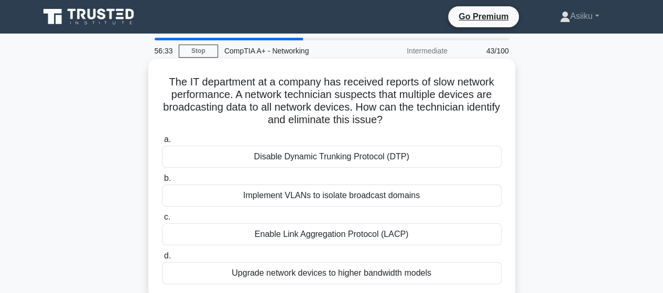
click at [292, 198] on div "Implement VLANs to isolate broadcast domains" at bounding box center [332, 196] width 340 height 22
click at [162, 182] on input "b. Implement VLANs to isolate broadcast domains" at bounding box center [162, 178] width 0 height 7
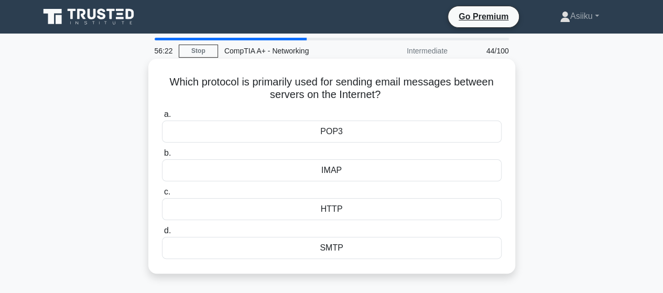
click at [332, 246] on div "SMTP" at bounding box center [332, 248] width 340 height 22
click at [162, 234] on input "d. SMTP" at bounding box center [162, 231] width 0 height 7
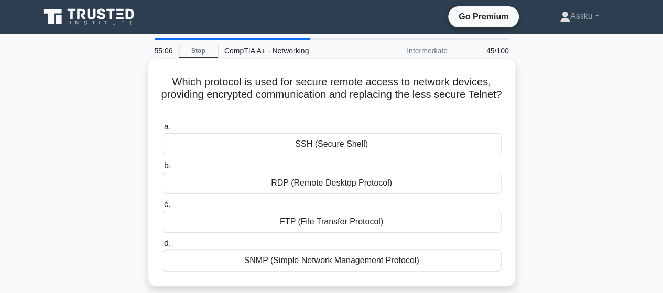
click at [331, 142] on div "SSH (Secure Shell)" at bounding box center [332, 144] width 340 height 22
click at [162, 131] on input "a. SSH (Secure Shell)" at bounding box center [162, 127] width 0 height 7
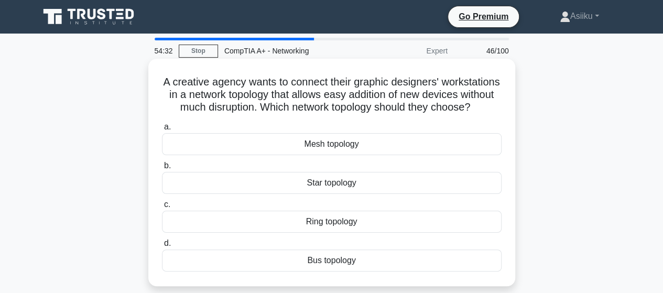
click at [312, 268] on div "Bus topology" at bounding box center [332, 261] width 340 height 22
click at [162, 247] on input "d. Bus topology" at bounding box center [162, 243] width 0 height 7
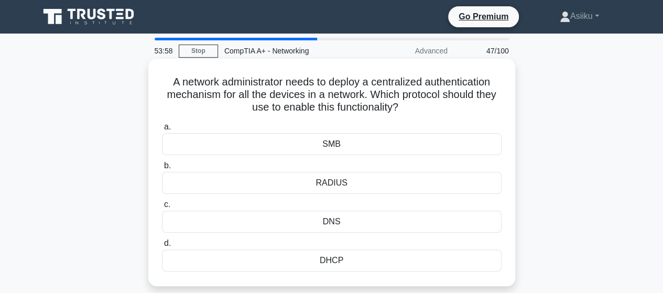
click at [316, 147] on div "SMB" at bounding box center [332, 144] width 340 height 22
click at [162, 131] on input "a. SMB" at bounding box center [162, 127] width 0 height 7
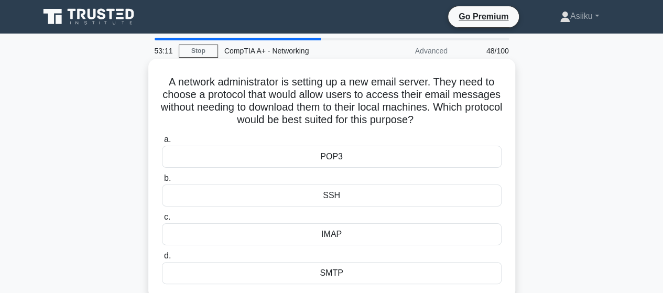
click at [317, 160] on div "POP3" at bounding box center [332, 157] width 340 height 22
click at [162, 143] on input "a. POP3" at bounding box center [162, 139] width 0 height 7
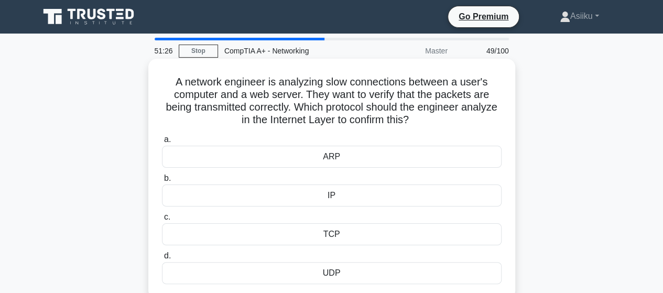
click at [393, 193] on div "IP" at bounding box center [332, 196] width 340 height 22
click at [162, 182] on input "b. IP" at bounding box center [162, 178] width 0 height 7
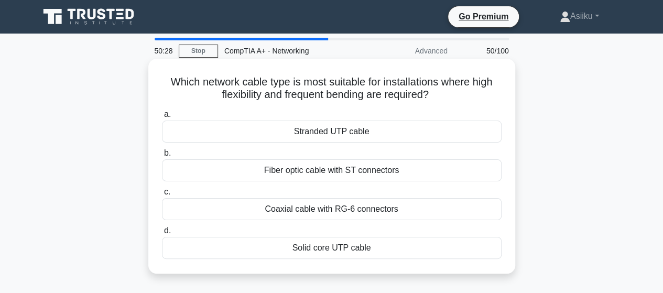
click at [369, 173] on div "Fiber optic cable with ST connectors" at bounding box center [332, 170] width 340 height 22
click at [162, 157] on input "b. Fiber optic cable with ST connectors" at bounding box center [162, 153] width 0 height 7
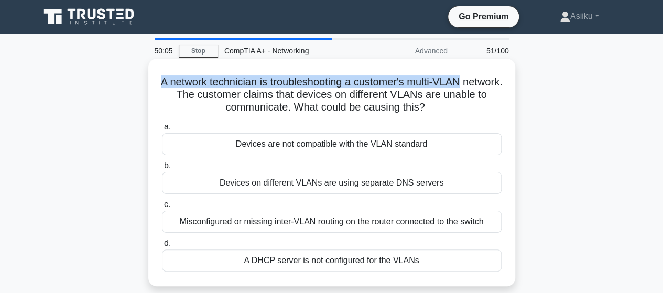
drag, startPoint x: 174, startPoint y: 80, endPoint x: 492, endPoint y: 76, distance: 317.8
click at [492, 76] on h5 "A network technician is troubleshooting a customer's multi-VLAN network. The cu…" at bounding box center [332, 95] width 342 height 39
click at [430, 89] on h5 "A network technician is troubleshooting a customer's multi-VLAN network. The cu…" at bounding box center [332, 95] width 342 height 39
click at [433, 85] on h5 "A network technician is troubleshooting a customer's multi-VLAN network. The cu…" at bounding box center [332, 95] width 342 height 39
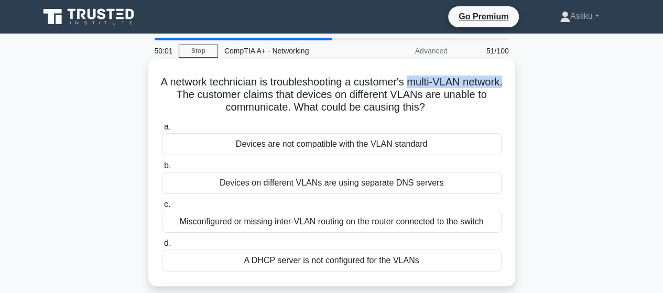
drag, startPoint x: 431, startPoint y: 81, endPoint x: 216, endPoint y: 96, distance: 216.0
click at [216, 96] on h5 "A network technician is troubleshooting a customer's multi-VLAN network. The cu…" at bounding box center [332, 95] width 342 height 39
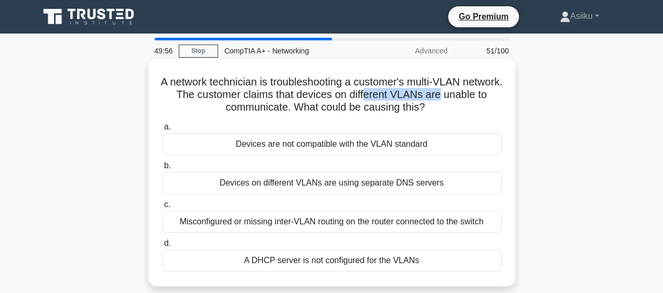
drag, startPoint x: 411, startPoint y: 96, endPoint x: 489, endPoint y: 93, distance: 78.2
click at [489, 93] on h5 "A network technician is troubleshooting a customer's multi-VLAN network. The cu…" at bounding box center [332, 95] width 342 height 39
click at [266, 224] on div "Misconfigured or missing inter-VLAN routing on the router connected to the swit…" at bounding box center [332, 222] width 340 height 22
click at [162, 208] on input "c. Misconfigured or missing inter-VLAN routing on the router connected to the s…" at bounding box center [162, 204] width 0 height 7
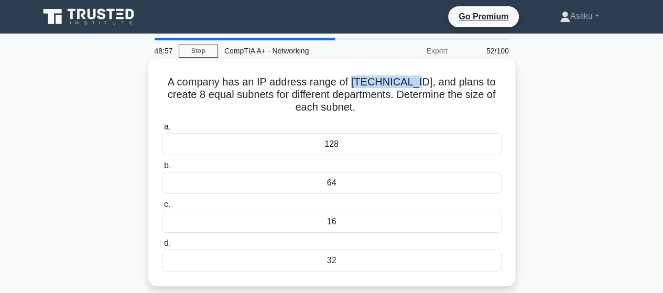
drag, startPoint x: 357, startPoint y: 84, endPoint x: 412, endPoint y: 81, distance: 55.7
click at [412, 81] on h5 "A company has an IP address range of [TECHNICAL_ID], and plans to create 8 equa…" at bounding box center [332, 95] width 342 height 39
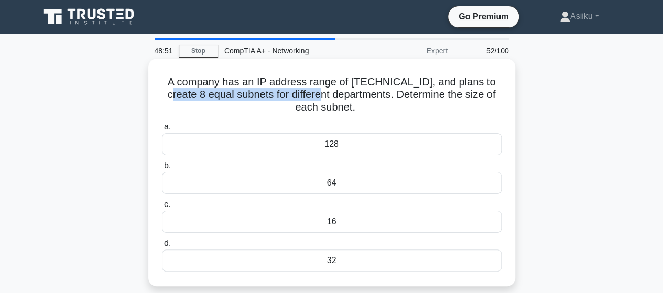
drag, startPoint x: 164, startPoint y: 101, endPoint x: 315, endPoint y: 96, distance: 151.1
click at [315, 96] on h5 "A company has an IP address range of [TECHNICAL_ID], and plans to create 8 equa…" at bounding box center [332, 95] width 342 height 39
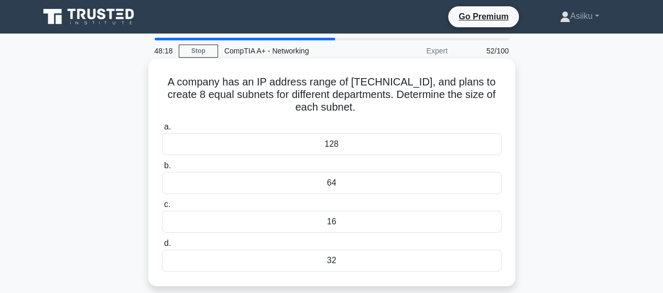
click at [293, 222] on div "16" at bounding box center [332, 222] width 340 height 22
click at [162, 208] on input "c. 16" at bounding box center [162, 204] width 0 height 7
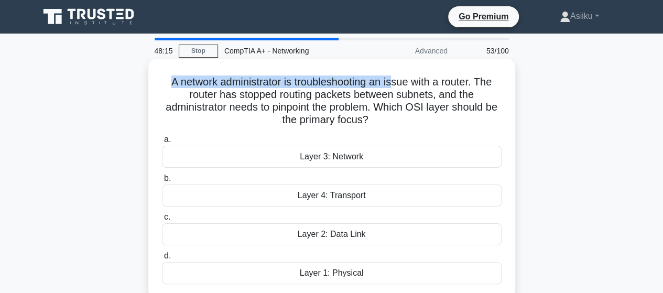
drag, startPoint x: 168, startPoint y: 76, endPoint x: 394, endPoint y: 75, distance: 226.0
click at [394, 76] on h5 "A network administrator is troubleshooting an issue with a router. The router h…" at bounding box center [332, 101] width 342 height 51
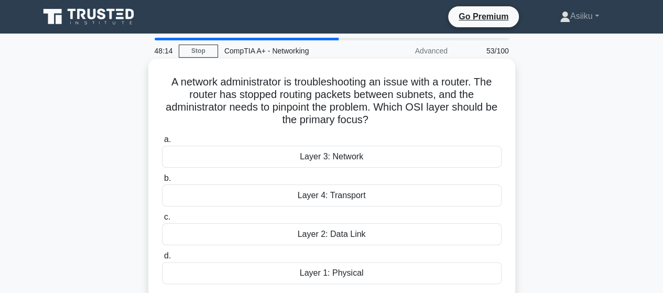
click at [410, 78] on h5 "A network administrator is troubleshooting an issue with a router. The router h…" at bounding box center [332, 101] width 342 height 51
drag, startPoint x: 414, startPoint y: 76, endPoint x: 464, endPoint y: 82, distance: 49.8
click at [418, 77] on h5 "A network administrator is troubleshooting an issue with a router. The router h…" at bounding box center [332, 101] width 342 height 51
click at [199, 92] on h5 "A network administrator is troubleshooting an issue with a router. The router h…" at bounding box center [332, 101] width 342 height 51
drag, startPoint x: 446, startPoint y: 81, endPoint x: 478, endPoint y: 79, distance: 32.6
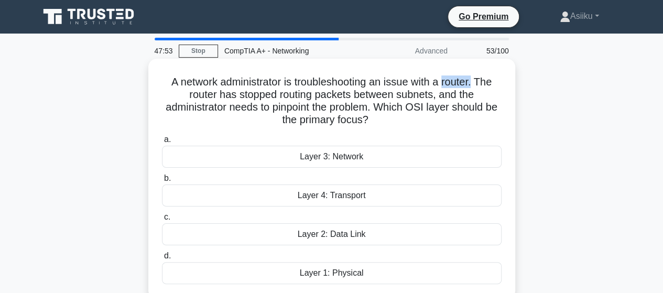
click at [478, 79] on h5 "A network administrator is troubleshooting an issue with a router. The router h…" at bounding box center [332, 101] width 342 height 51
click at [333, 153] on div "Layer 3: Network" at bounding box center [332, 157] width 340 height 22
click at [162, 143] on input "a. Layer 3: Network" at bounding box center [162, 139] width 0 height 7
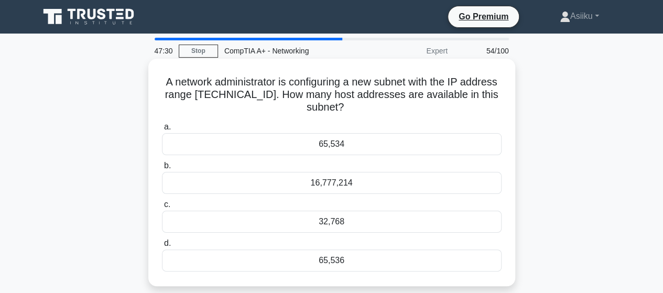
click at [333, 184] on div "16,777,214" at bounding box center [332, 183] width 340 height 22
click at [162, 169] on input "b. 16,777,214" at bounding box center [162, 166] width 0 height 7
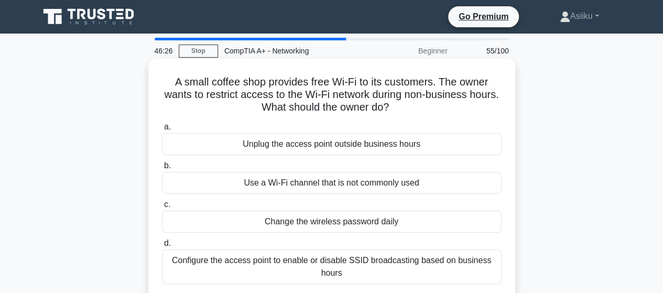
click at [340, 264] on div "Configure the access point to enable or disable SSID broadcasting based on busi…" at bounding box center [332, 267] width 340 height 35
click at [162, 247] on input "d. Configure the access point to enable or disable SSID broadcasting based on b…" at bounding box center [162, 243] width 0 height 7
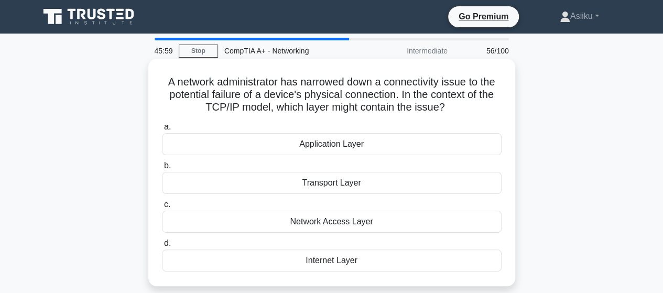
click at [326, 140] on div "Application Layer" at bounding box center [332, 144] width 340 height 22
click at [162, 131] on input "a. Application Layer" at bounding box center [162, 127] width 0 height 7
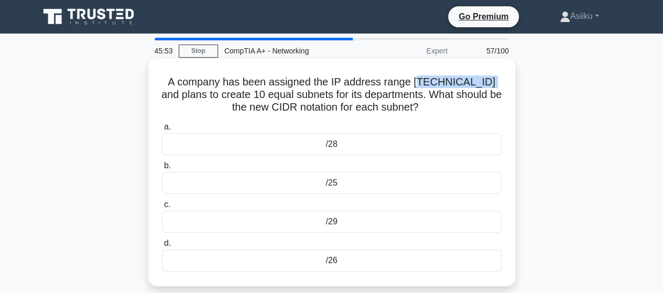
drag, startPoint x: 480, startPoint y: 82, endPoint x: 413, endPoint y: 84, distance: 67.1
click at [413, 84] on h5 "A company has been assigned the IP address range [TECHNICAL_ID] and plans to cr…" at bounding box center [332, 95] width 342 height 39
click at [379, 85] on h5 "A company has been assigned the IP address range [TECHNICAL_ID] and plans to cr…" at bounding box center [332, 95] width 342 height 39
click at [290, 103] on h5 "A company has been assigned the IP address range [TECHNICAL_ID] and plans to cr…" at bounding box center [332, 95] width 342 height 39
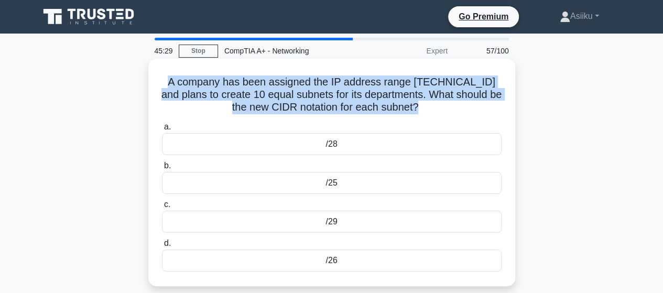
click at [290, 103] on h5 "A company has been assigned the IP address range [TECHNICAL_ID] and plans to cr…" at bounding box center [332, 95] width 342 height 39
copy div "A company has been assigned the IP address range [TECHNICAL_ID] and plans to cr…"
click at [254, 94] on h5 "A company has been assigned the IP address range [TECHNICAL_ID] and plans to cr…" at bounding box center [332, 95] width 342 height 39
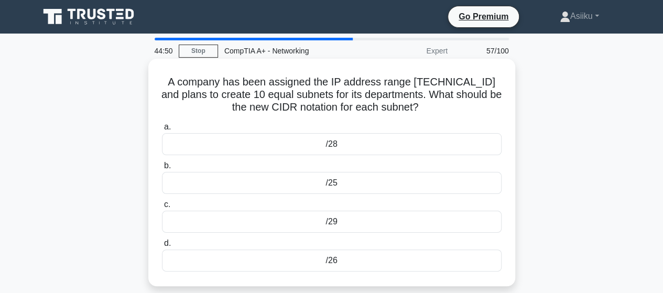
click at [313, 149] on div "/28" at bounding box center [332, 144] width 340 height 22
click at [162, 131] on input "a. /28" at bounding box center [162, 127] width 0 height 7
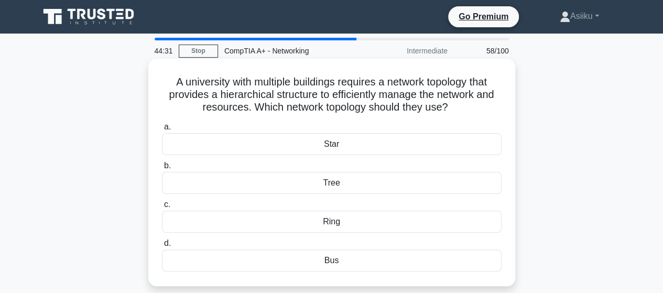
click at [308, 262] on div "Bus" at bounding box center [332, 261] width 340 height 22
click at [162, 247] on input "d. Bus" at bounding box center [162, 243] width 0 height 7
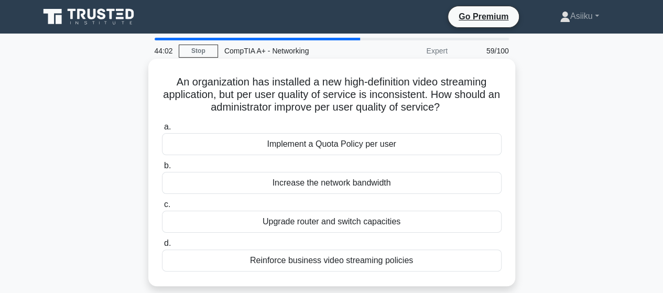
click at [307, 181] on div "Increase the network bandwidth" at bounding box center [332, 183] width 340 height 22
click at [162, 169] on input "b. Increase the network bandwidth" at bounding box center [162, 166] width 0 height 7
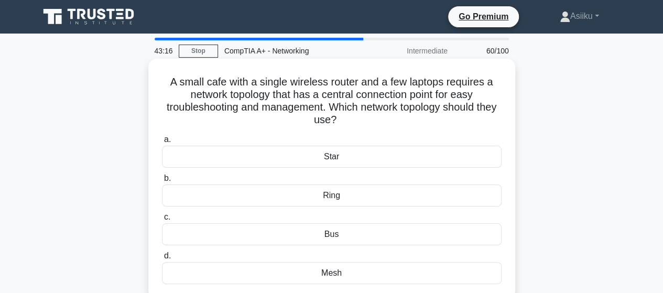
click at [333, 199] on div "Ring" at bounding box center [332, 196] width 340 height 22
click at [162, 182] on input "b. Ring" at bounding box center [162, 178] width 0 height 7
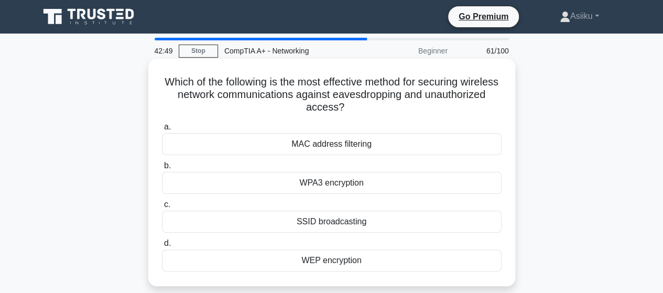
click at [296, 95] on h5 "Which of the following is the most effective method for securing wireless netwo…" at bounding box center [332, 95] width 342 height 39
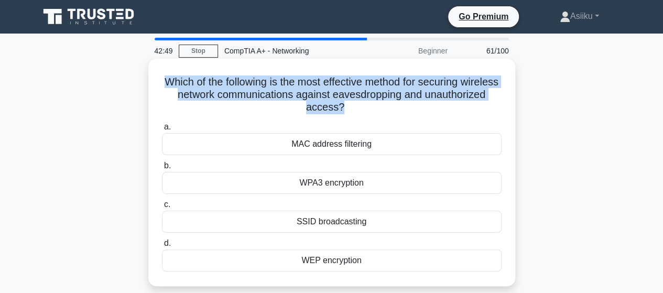
click at [296, 95] on h5 "Which of the following is the most effective method for securing wireless netwo…" at bounding box center [332, 95] width 342 height 39
copy div "Which of the following is the most effective method for securing wireless netwo…"
click at [261, 89] on h5 "Which of the following is the most effective method for securing wireless netwo…" at bounding box center [332, 95] width 342 height 39
click at [363, 94] on h5 "Which of the following is the most effective method for securing wireless netwo…" at bounding box center [332, 95] width 342 height 39
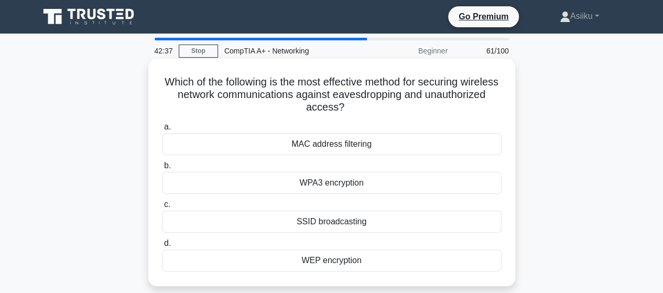
click at [331, 181] on div "WPA3 encryption" at bounding box center [332, 183] width 340 height 22
click at [162, 169] on input "b. WPA3 encryption" at bounding box center [162, 166] width 0 height 7
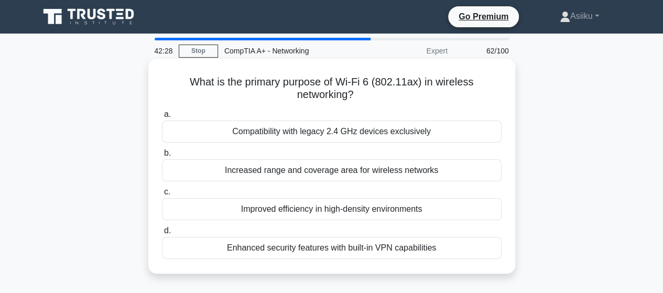
click at [316, 85] on h5 "What is the primary purpose of Wi-Fi 6 (802.11ax) in wireless networking? .spin…" at bounding box center [332, 89] width 342 height 26
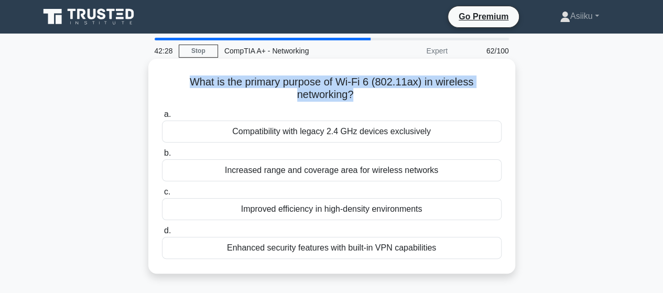
click at [316, 85] on h5 "What is the primary purpose of Wi-Fi 6 (802.11ax) in wireless networking? .spin…" at bounding box center [332, 89] width 342 height 26
copy div "What is the primary purpose of Wi-Fi 6 (802.11ax) in wireless networking? .spin…"
click at [261, 98] on h5 "What is the primary purpose of Wi-Fi 6 (802.11ax) in wireless networking? .spin…" at bounding box center [332, 89] width 342 height 26
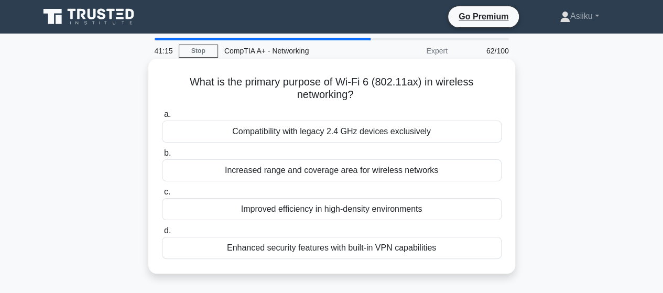
click at [300, 210] on div "Improved efficiency in high-density environments" at bounding box center [332, 209] width 340 height 22
click at [162, 196] on input "c. Improved efficiency in high-density environments" at bounding box center [162, 192] width 0 height 7
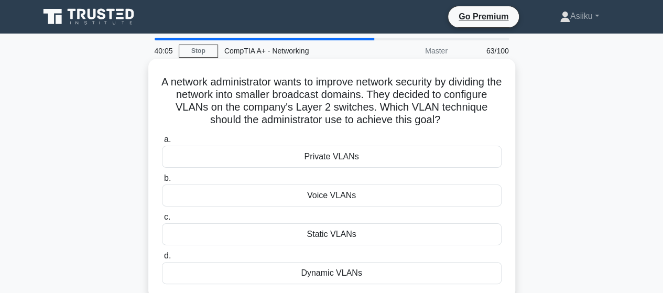
click at [311, 234] on div "Static VLANs" at bounding box center [332, 234] width 340 height 22
click at [162, 221] on input "c. Static VLANs" at bounding box center [162, 217] width 0 height 7
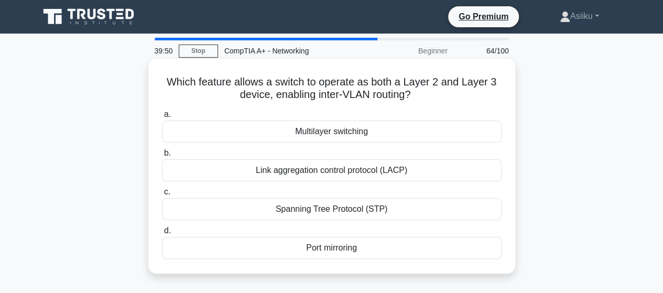
click at [340, 130] on div "Multilayer switching" at bounding box center [332, 132] width 340 height 22
click at [162, 118] on input "a. Multilayer switching" at bounding box center [162, 114] width 0 height 7
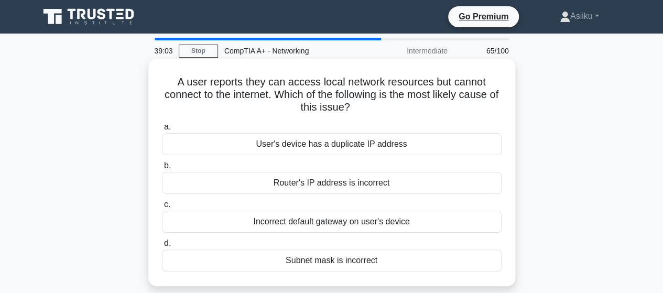
click at [341, 225] on div "Incorrect default gateway on user's device" at bounding box center [332, 222] width 340 height 22
click at [162, 208] on input "c. Incorrect default gateway on user's device" at bounding box center [162, 204] width 0 height 7
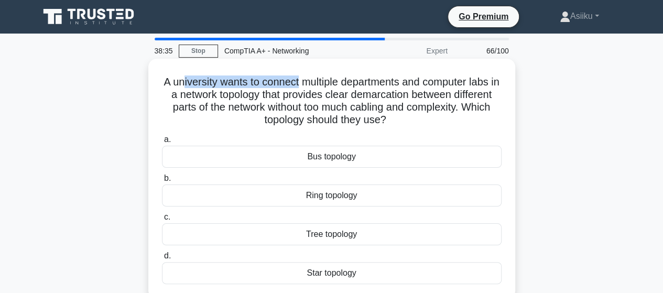
drag, startPoint x: 186, startPoint y: 88, endPoint x: 314, endPoint y: 84, distance: 128.0
click at [304, 76] on h5 "A university wants to connect multiple departments and computer labs in a netwo…" at bounding box center [332, 101] width 342 height 51
drag, startPoint x: 319, startPoint y: 84, endPoint x: 326, endPoint y: 85, distance: 7.4
click at [319, 85] on h5 "A university wants to connect multiple departments and computer labs in a netwo…" at bounding box center [332, 101] width 342 height 51
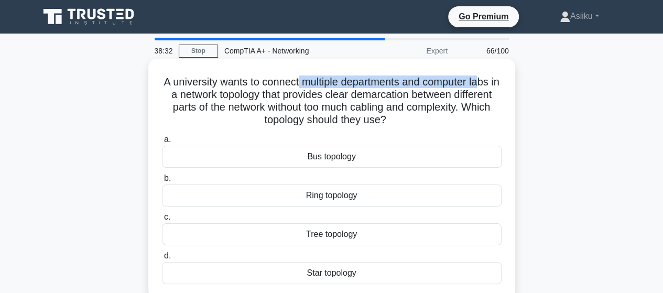
drag, startPoint x: 303, startPoint y: 84, endPoint x: 491, endPoint y: 85, distance: 187.7
click at [491, 85] on h5 "A university wants to connect multiple departments and computer labs in a netwo…" at bounding box center [332, 101] width 342 height 51
click at [307, 85] on h5 "A university wants to connect multiple departments and computer labs in a netwo…" at bounding box center [332, 101] width 342 height 51
drag, startPoint x: 307, startPoint y: 84, endPoint x: 424, endPoint y: 84, distance: 117.5
click at [424, 84] on h5 "A university wants to connect multiple departments and computer labs in a netwo…" at bounding box center [332, 101] width 342 height 51
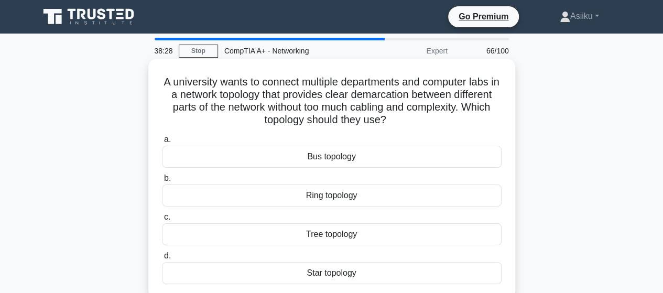
click at [433, 78] on h5 "A university wants to connect multiple departments and computer labs in a netwo…" at bounding box center [332, 101] width 342 height 51
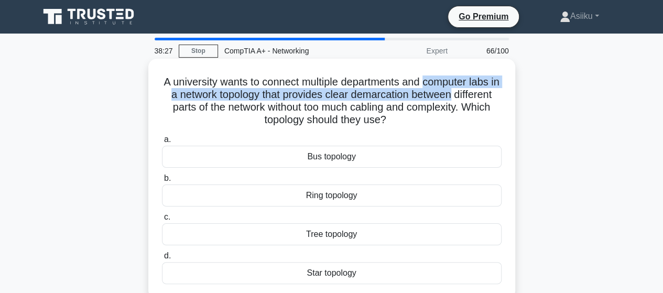
drag, startPoint x: 433, startPoint y: 83, endPoint x: 493, endPoint y: 91, distance: 60.3
click at [493, 91] on h5 "A university wants to connect multiple departments and computer labs in a netwo…" at bounding box center [332, 101] width 342 height 51
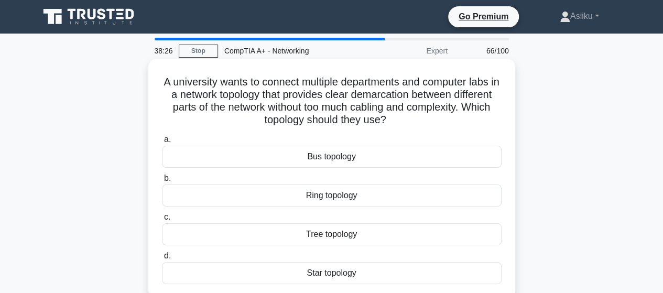
click at [259, 105] on h5 "A university wants to connect multiple departments and computer labs in a netwo…" at bounding box center [332, 101] width 342 height 51
drag, startPoint x: 366, startPoint y: 94, endPoint x: 504, endPoint y: 96, distance: 138.4
click at [504, 96] on div "A university wants to connect multiple departments and computer labs in a netwo…" at bounding box center [332, 179] width 359 height 232
drag, startPoint x: 203, startPoint y: 104, endPoint x: 381, endPoint y: 93, distance: 178.1
click at [342, 104] on h5 "A university wants to connect multiple departments and computer labs in a netwo…" at bounding box center [332, 101] width 342 height 51
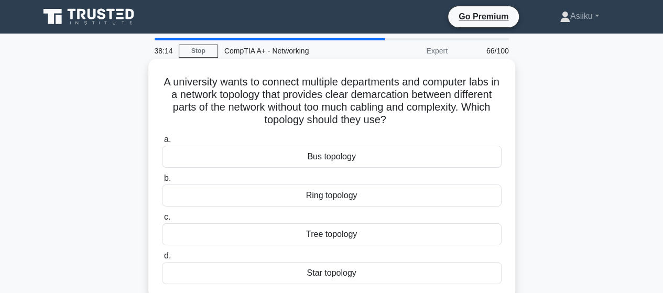
click at [401, 93] on h5 "A university wants to connect multiple departments and computer labs in a netwo…" at bounding box center [332, 101] width 342 height 51
click at [333, 195] on div "Ring topology" at bounding box center [332, 196] width 340 height 22
click at [162, 182] on input "b. Ring topology" at bounding box center [162, 178] width 0 height 7
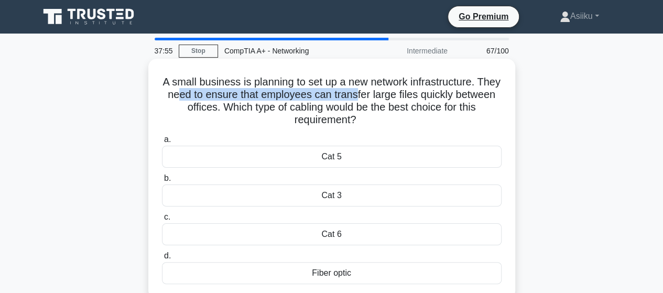
drag, startPoint x: 211, startPoint y: 94, endPoint x: 393, endPoint y: 95, distance: 181.4
click at [393, 95] on h5 "A small business is planning to set up a new network infrastructure. They need …" at bounding box center [332, 101] width 342 height 51
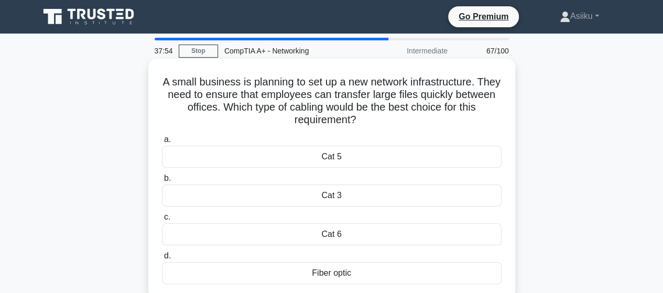
click at [398, 93] on h5 "A small business is planning to set up a new network infrastructure. They need …" at bounding box center [332, 101] width 342 height 51
drag, startPoint x: 405, startPoint y: 97, endPoint x: 477, endPoint y: 96, distance: 72.4
click at [477, 96] on h5 "A small business is planning to set up a new network infrastructure. They need …" at bounding box center [332, 101] width 342 height 51
click at [330, 104] on h5 "A small business is planning to set up a new network infrastructure. They need …" at bounding box center [332, 101] width 342 height 51
drag, startPoint x: 196, startPoint y: 113, endPoint x: 256, endPoint y: 111, distance: 60.3
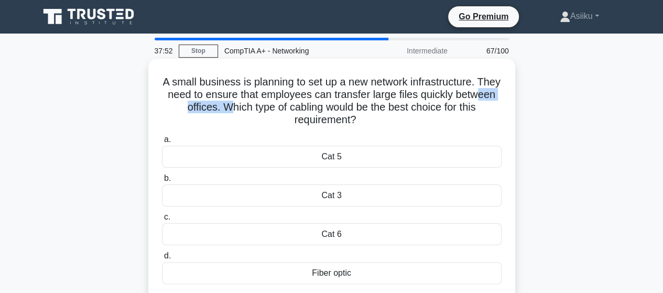
click at [256, 111] on h5 "A small business is planning to set up a new network infrastructure. They need …" at bounding box center [332, 101] width 342 height 51
click at [287, 110] on h5 "A small business is planning to set up a new network infrastructure. They need …" at bounding box center [332, 101] width 342 height 51
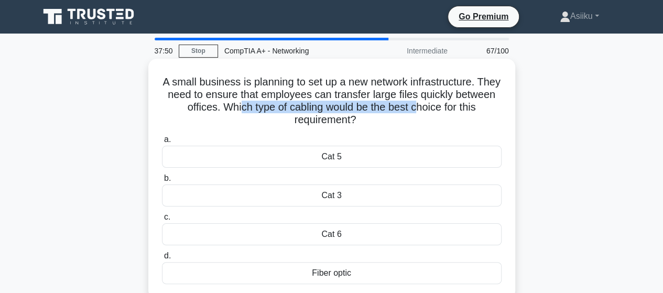
drag, startPoint x: 268, startPoint y: 113, endPoint x: 450, endPoint y: 113, distance: 181.4
click at [450, 113] on h5 "A small business is planning to set up a new network infrastructure. They need …" at bounding box center [332, 101] width 342 height 51
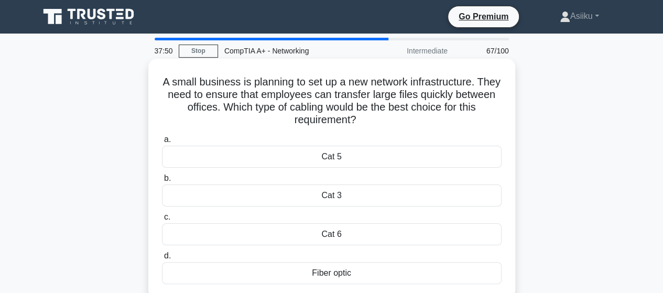
click at [349, 124] on h5 "A small business is planning to set up a new network infrastructure. They need …" at bounding box center [332, 101] width 342 height 51
click at [332, 234] on div "Cat 6" at bounding box center [332, 234] width 340 height 22
click at [162, 221] on input "c. Cat 6" at bounding box center [162, 217] width 0 height 7
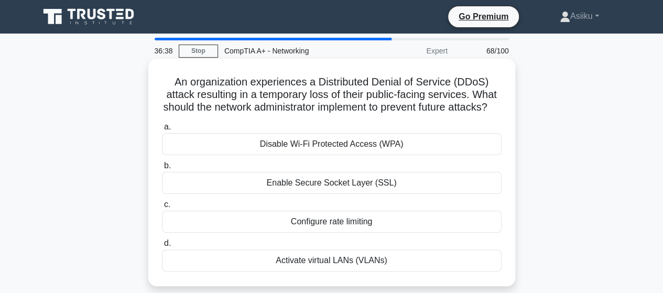
click at [204, 85] on h5 "An organization experiences a Distributed Denial of Service (DDoS) attack resul…" at bounding box center [332, 95] width 342 height 39
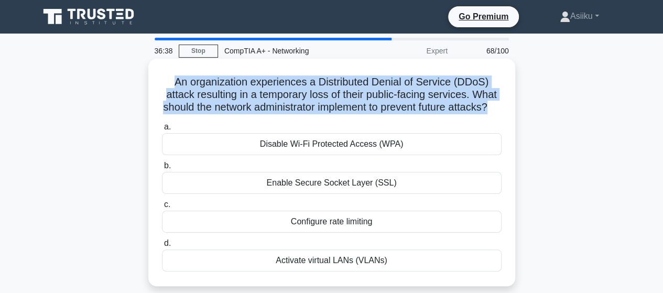
click at [204, 85] on h5 "An organization experiences a Distributed Denial of Service (DDoS) attack resul…" at bounding box center [332, 95] width 342 height 39
copy div "An organization experiences a Distributed Denial of Service (DDoS) attack resul…"
click at [341, 97] on h5 "An organization experiences a Distributed Denial of Service (DDoS) attack resul…" at bounding box center [332, 95] width 342 height 39
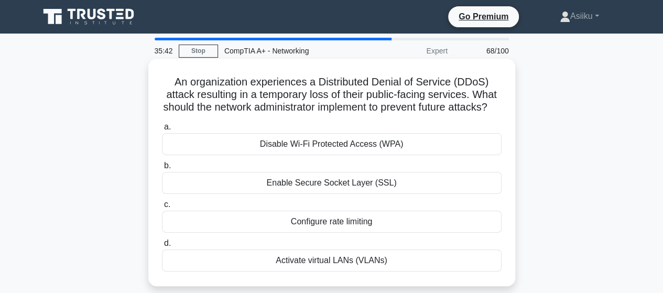
click at [387, 194] on div "Enable Secure Socket Layer (SSL)" at bounding box center [332, 183] width 340 height 22
click at [162, 169] on input "b. Enable Secure Socket Layer (SSL)" at bounding box center [162, 166] width 0 height 7
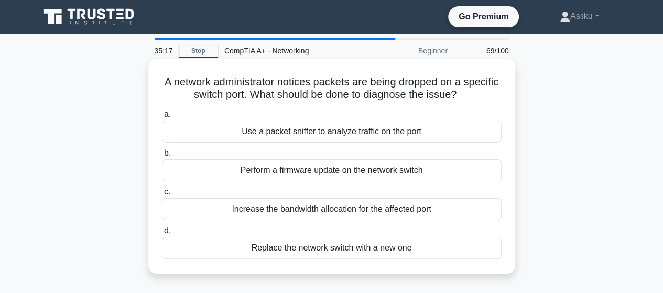
click at [384, 211] on div "Increase the bandwidth allocation for the affected port" at bounding box center [332, 209] width 340 height 22
click at [162, 196] on input "c. Increase the bandwidth allocation for the affected port" at bounding box center [162, 192] width 0 height 7
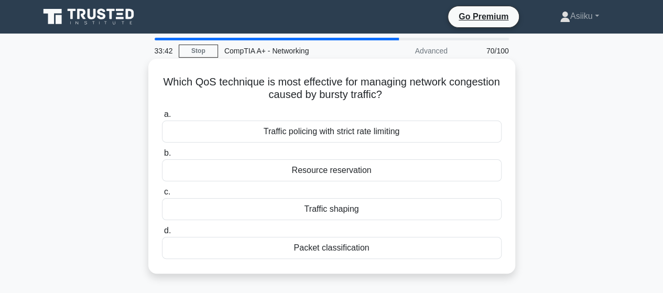
click at [353, 132] on div "Traffic policing with strict rate limiting" at bounding box center [332, 132] width 340 height 22
click at [162, 118] on input "a. Traffic policing with strict rate limiting" at bounding box center [162, 114] width 0 height 7
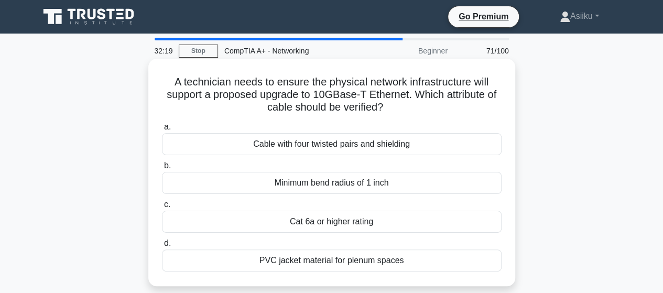
click at [354, 217] on div "Cat 6a or higher rating" at bounding box center [332, 222] width 340 height 22
click at [162, 208] on input "c. Cat 6a or higher rating" at bounding box center [162, 204] width 0 height 7
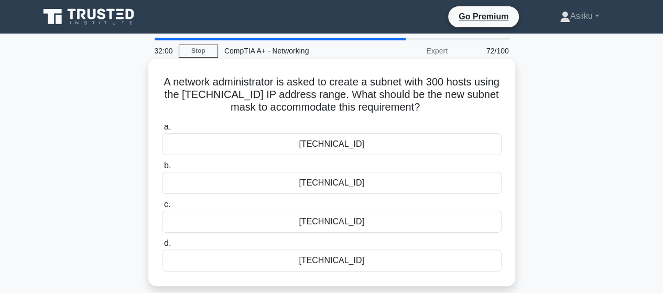
click at [364, 144] on div "[TECHNICAL_ID]" at bounding box center [332, 144] width 340 height 22
click at [162, 131] on input "a. [TECHNICAL_ID]" at bounding box center [162, 127] width 0 height 7
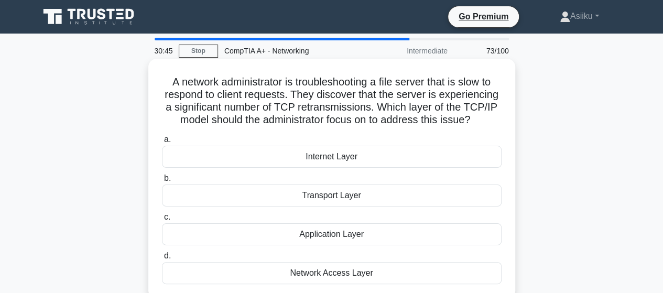
click at [386, 195] on div "Transport Layer" at bounding box center [332, 196] width 340 height 22
click at [162, 182] on input "b. Transport Layer" at bounding box center [162, 178] width 0 height 7
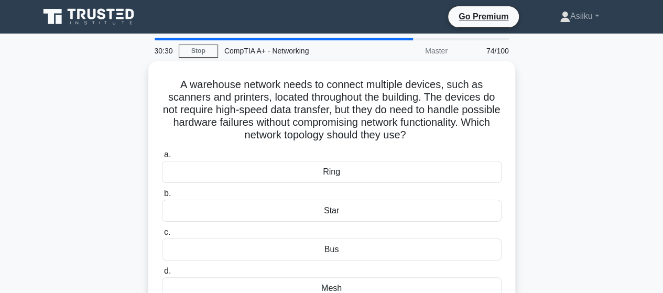
click at [386, 195] on label "b. Star" at bounding box center [332, 204] width 340 height 35
click at [162, 195] on input "b. Star" at bounding box center [162, 193] width 0 height 7
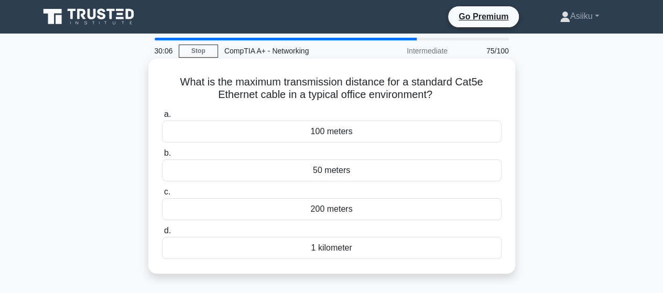
click at [327, 132] on div "100 meters" at bounding box center [332, 132] width 340 height 22
click at [162, 118] on input "a. 100 meters" at bounding box center [162, 114] width 0 height 7
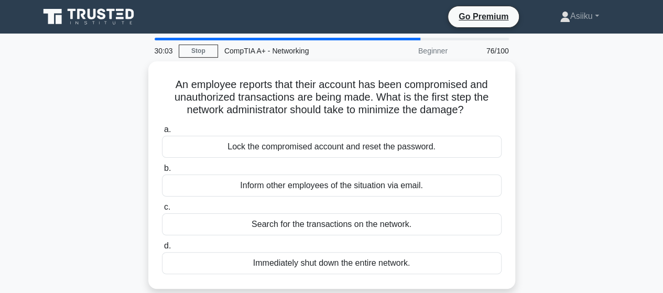
click at [327, 132] on label "a. Lock the compromised account and reset the password." at bounding box center [332, 140] width 340 height 35
click at [162, 132] on input "a. Lock the compromised account and reset the password." at bounding box center [162, 129] width 0 height 7
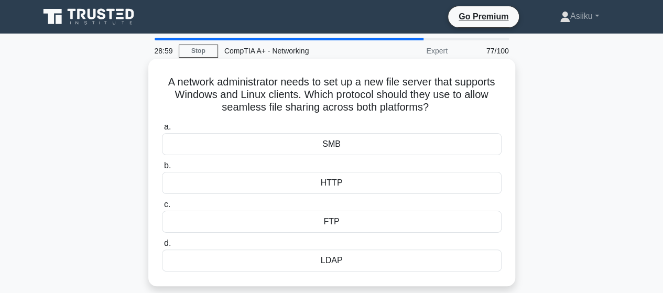
click at [322, 221] on div "FTP" at bounding box center [332, 222] width 340 height 22
click at [162, 208] on input "c. FTP" at bounding box center [162, 204] width 0 height 7
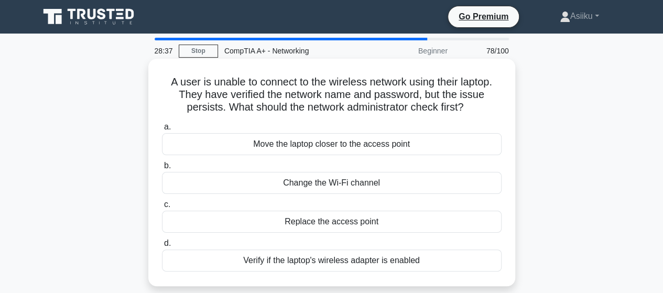
click at [266, 263] on div "Verify if the laptop's wireless adapter is enabled" at bounding box center [332, 261] width 340 height 22
click at [162, 247] on input "d. Verify if the laptop's wireless adapter is enabled" at bounding box center [162, 243] width 0 height 7
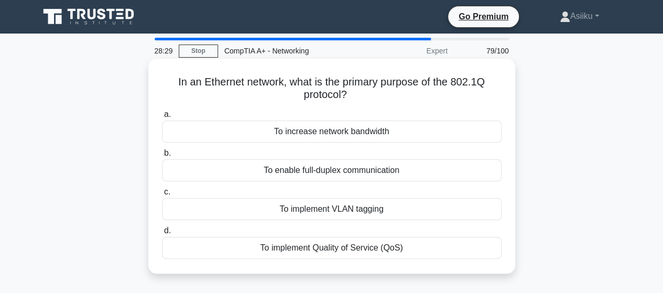
click at [315, 83] on h5 "In an Ethernet network, what is the primary purpose of the 802.1Q protocol? .sp…" at bounding box center [332, 89] width 342 height 26
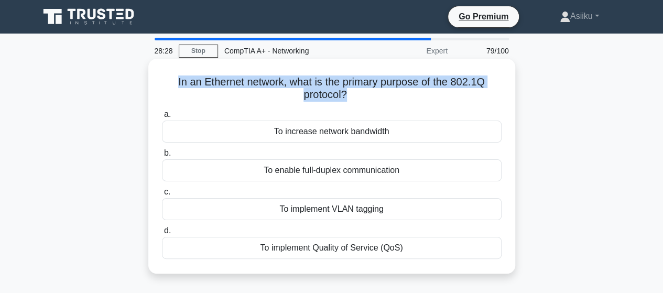
click at [315, 83] on h5 "In an Ethernet network, what is the primary purpose of the 802.1Q protocol? .sp…" at bounding box center [332, 89] width 342 height 26
copy div "In an Ethernet network, what is the primary purpose of the 802.1Q protocol? .sp…"
click at [288, 87] on h5 "In an Ethernet network, what is the primary purpose of the 802.1Q protocol? .sp…" at bounding box center [332, 89] width 342 height 26
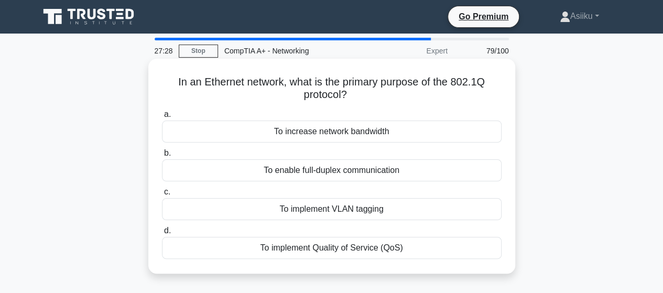
click at [321, 208] on div "To implement VLAN tagging" at bounding box center [332, 209] width 340 height 22
click at [162, 196] on input "c. To implement VLAN tagging" at bounding box center [162, 192] width 0 height 7
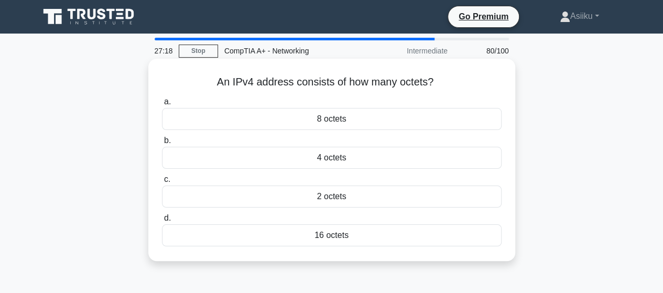
click at [303, 81] on h5 "An IPv4 address consists of how many octets? .spinner_0XTQ{transform-origin:cen…" at bounding box center [332, 83] width 342 height 14
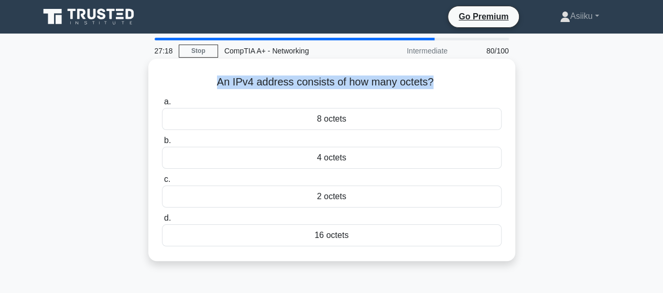
click at [303, 81] on h5 "An IPv4 address consists of how many octets? .spinner_0XTQ{transform-origin:cen…" at bounding box center [332, 83] width 342 height 14
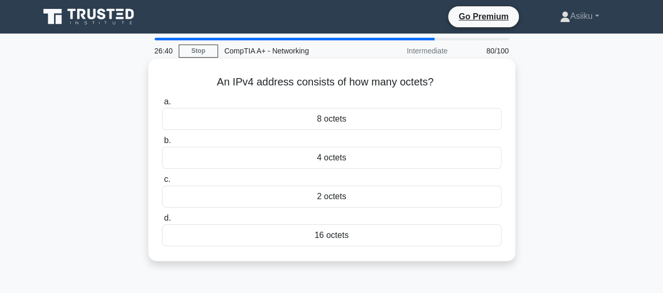
click at [322, 157] on div "4 octets" at bounding box center [332, 158] width 340 height 22
click at [162, 144] on input "b. 4 octets" at bounding box center [162, 140] width 0 height 7
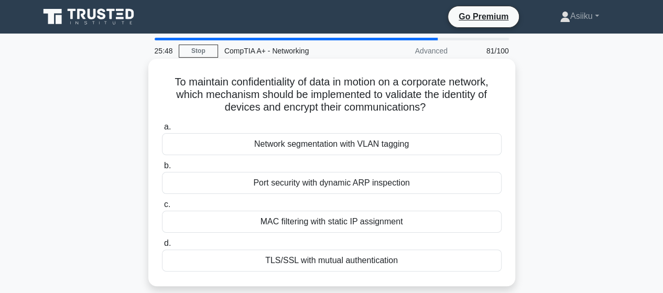
click at [373, 182] on div "Port security with dynamic ARP inspection" at bounding box center [332, 183] width 340 height 22
click at [162, 169] on input "b. Port security with dynamic ARP inspection" at bounding box center [162, 166] width 0 height 7
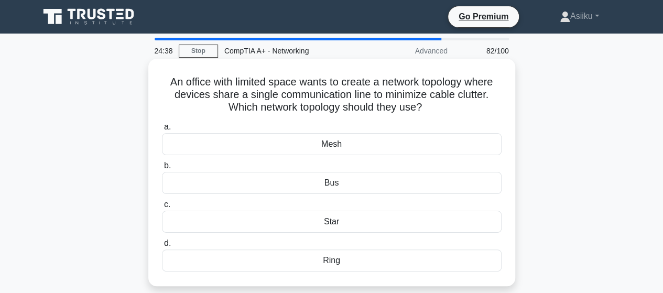
click at [329, 260] on div "Ring" at bounding box center [332, 261] width 340 height 22
click at [162, 247] on input "d. Ring" at bounding box center [162, 243] width 0 height 7
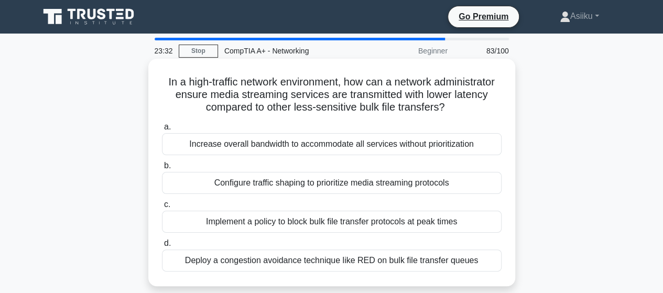
click at [284, 102] on h5 "In a high-traffic network environment, how can a network administrator ensure m…" at bounding box center [332, 95] width 342 height 39
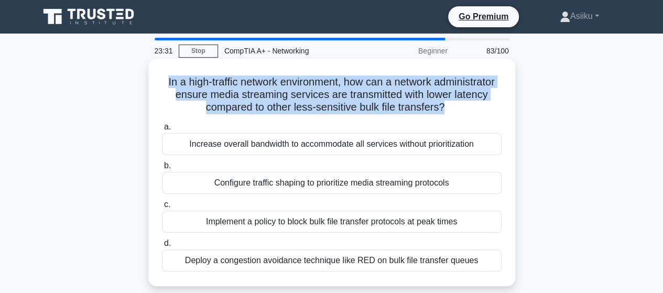
click at [284, 102] on h5 "In a high-traffic network environment, how can a network administrator ensure m…" at bounding box center [332, 95] width 342 height 39
click at [300, 114] on h5 "In a high-traffic network environment, how can a network administrator ensure m…" at bounding box center [332, 95] width 342 height 39
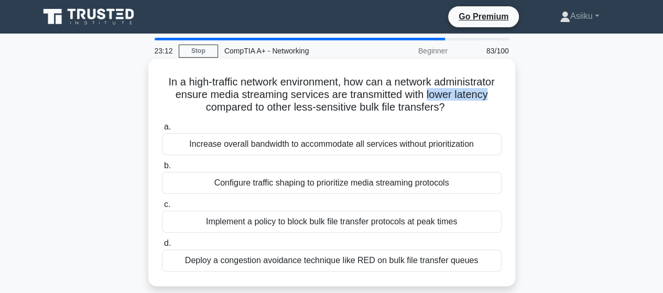
drag, startPoint x: 167, startPoint y: 107, endPoint x: 231, endPoint y: 110, distance: 64.5
click at [231, 110] on h5 "In a high-traffic network environment, how can a network administrator ensure m…" at bounding box center [332, 95] width 342 height 39
click at [204, 93] on h5 "In a high-traffic network environment, how can a network administrator ensure m…" at bounding box center [332, 95] width 342 height 39
click at [287, 185] on div "Configure traffic shaping to prioritize media streaming protocols" at bounding box center [332, 183] width 340 height 22
click at [162, 169] on input "b. Configure traffic shaping to prioritize media streaming protocols" at bounding box center [162, 166] width 0 height 7
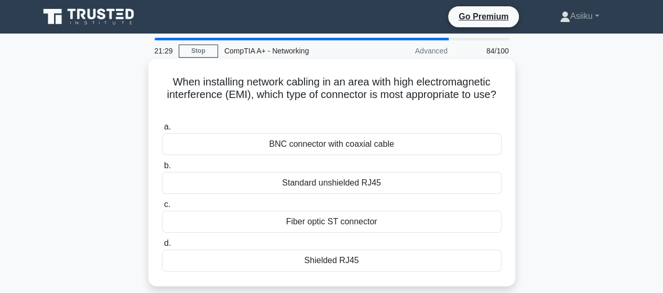
click at [325, 142] on div "BNC connector with coaxial cable" at bounding box center [332, 144] width 340 height 22
click at [162, 131] on input "a. BNC connector with coaxial cable" at bounding box center [162, 127] width 0 height 7
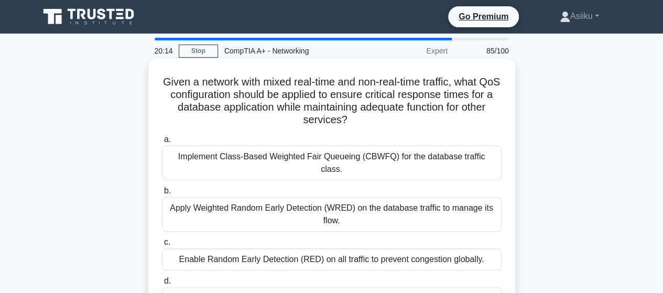
click at [240, 249] on div "Enable Random Early Detection (RED) on all traffic to prevent congestion global…" at bounding box center [332, 260] width 340 height 22
click at [162, 246] on input "c. Enable Random Early Detection (RED) on all traffic to prevent congestion glo…" at bounding box center [162, 242] width 0 height 7
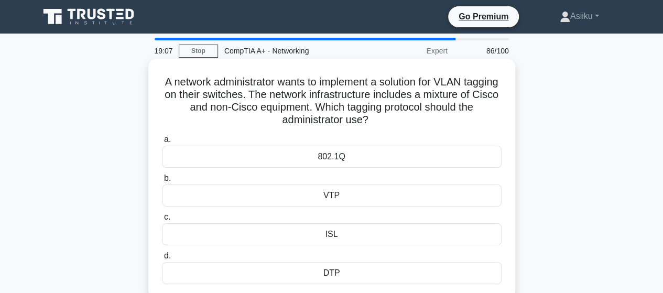
click at [328, 157] on div "802.1Q" at bounding box center [332, 157] width 340 height 22
click at [162, 143] on input "a. 802.1Q" at bounding box center [162, 139] width 0 height 7
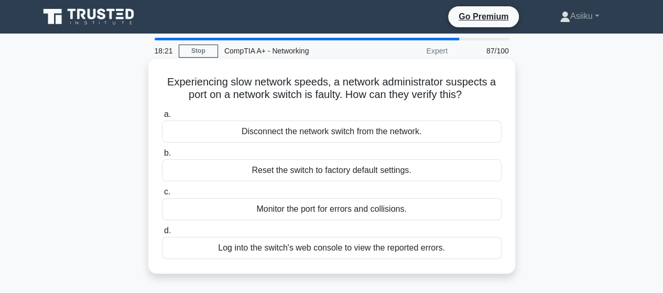
click at [283, 211] on div "Monitor the port for errors and collisions." at bounding box center [332, 209] width 340 height 22
click at [162, 196] on input "c. Monitor the port for errors and collisions." at bounding box center [162, 192] width 0 height 7
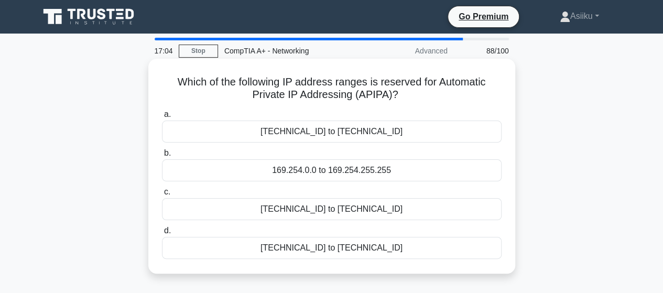
click at [288, 246] on div "[TECHNICAL_ID] to [TECHNICAL_ID]" at bounding box center [332, 248] width 340 height 22
click at [162, 234] on input "d. [TECHNICAL_ID] to [TECHNICAL_ID]" at bounding box center [162, 231] width 0 height 7
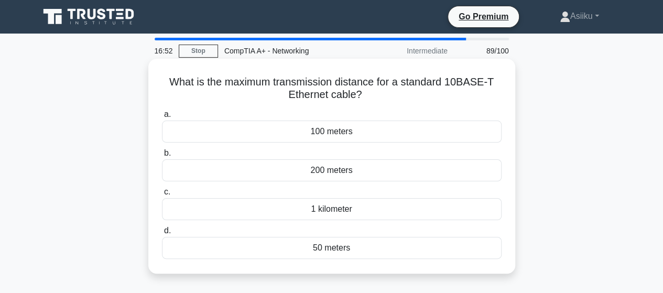
click at [318, 210] on div "1 kilometer" at bounding box center [332, 209] width 340 height 22
click at [162, 196] on input "c. 1 kilometer" at bounding box center [162, 192] width 0 height 7
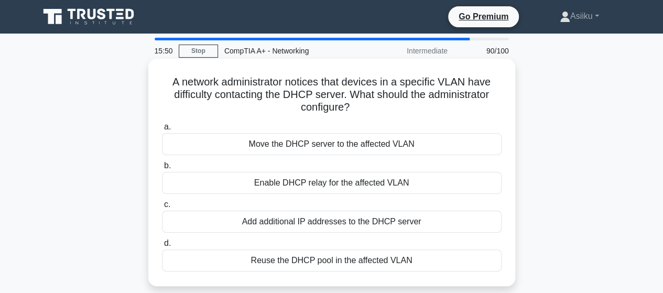
click at [269, 261] on div "Reuse the DHCP pool in the affected VLAN" at bounding box center [332, 261] width 340 height 22
click at [162, 247] on input "d. Reuse the DHCP pool in the affected VLAN" at bounding box center [162, 243] width 0 height 7
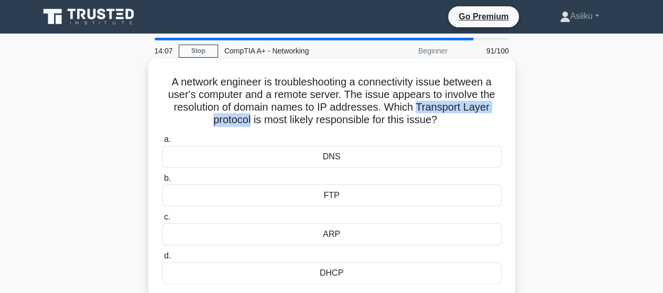
drag, startPoint x: 418, startPoint y: 105, endPoint x: 249, endPoint y: 120, distance: 170.5
click at [249, 120] on h5 "A network engineer is troubleshooting a connectivity issue between a user's com…" at bounding box center [332, 101] width 342 height 51
click at [265, 117] on h5 "A network engineer is troubleshooting a connectivity issue between a user's com…" at bounding box center [332, 101] width 342 height 51
click at [320, 160] on div "DNS" at bounding box center [332, 157] width 340 height 22
click at [162, 143] on input "a. DNS" at bounding box center [162, 139] width 0 height 7
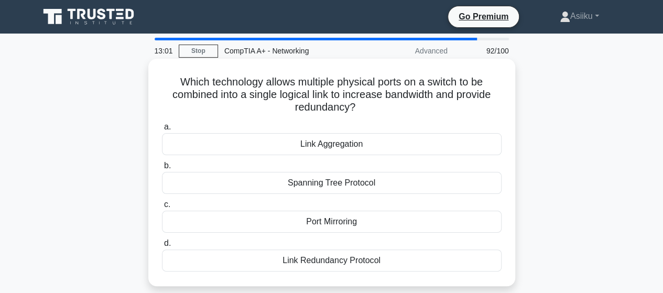
click at [302, 88] on h5 "Which technology allows multiple physical ports on a switch to be combined into…" at bounding box center [332, 95] width 342 height 39
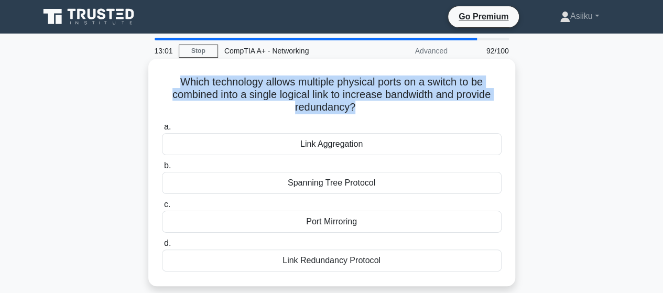
click at [302, 88] on h5 "Which technology allows multiple physical ports on a switch to be combined into…" at bounding box center [332, 95] width 342 height 39
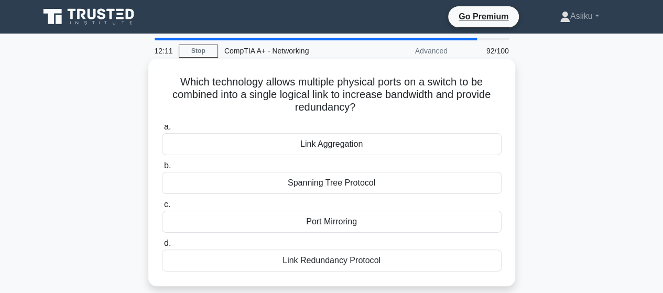
click at [327, 146] on div "Link Aggregation" at bounding box center [332, 144] width 340 height 22
click at [162, 131] on input "a. Link Aggregation" at bounding box center [162, 127] width 0 height 7
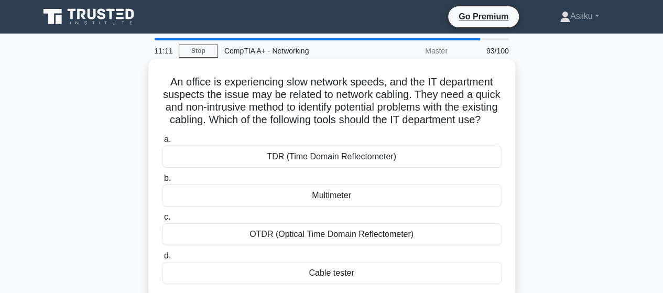
click at [322, 283] on div "Cable tester" at bounding box center [332, 273] width 340 height 22
click at [162, 260] on input "d. Cable tester" at bounding box center [162, 256] width 0 height 7
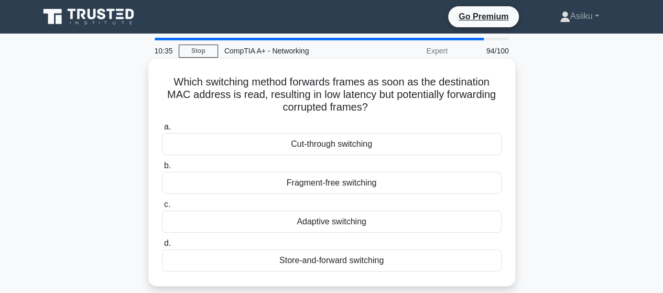
click at [261, 92] on h5 "Which switching method forwards frames as soon as the destination MAC address i…" at bounding box center [332, 95] width 342 height 39
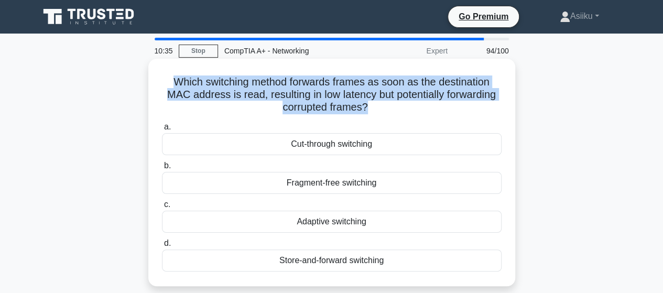
click at [261, 92] on h5 "Which switching method forwards frames as soon as the destination MAC address i…" at bounding box center [332, 95] width 342 height 39
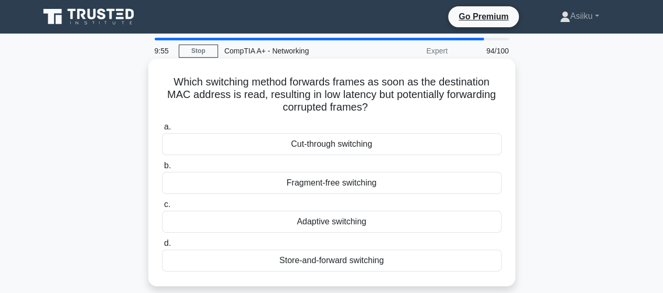
click at [333, 145] on div "Cut-through switching" at bounding box center [332, 144] width 340 height 22
click at [162, 131] on input "a. Cut-through switching" at bounding box center [162, 127] width 0 height 7
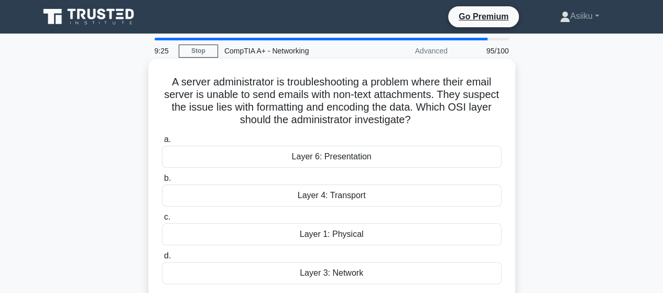
click at [351, 157] on div "Layer 6: Presentation" at bounding box center [332, 157] width 340 height 22
click at [162, 143] on input "a. Layer 6: Presentation" at bounding box center [162, 139] width 0 height 7
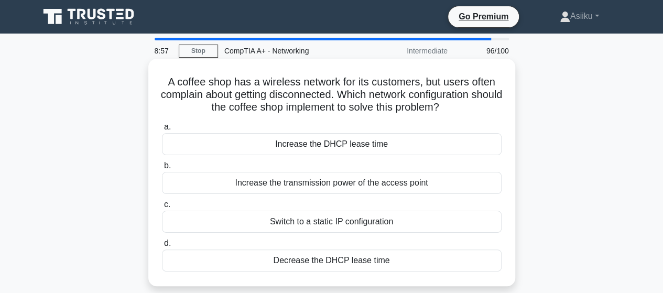
click at [308, 184] on div "Increase the transmission power of the access point" at bounding box center [332, 183] width 340 height 22
click at [162, 169] on input "b. Increase the transmission power of the access point" at bounding box center [162, 166] width 0 height 7
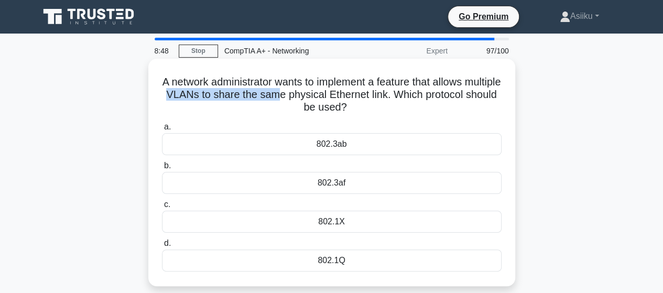
drag, startPoint x: 221, startPoint y: 94, endPoint x: 334, endPoint y: 93, distance: 112.7
click at [334, 93] on h5 "A network administrator wants to implement a feature that allows multiple VLANs…" at bounding box center [332, 95] width 342 height 39
click at [369, 89] on h5 "A network administrator wants to implement a feature that allows multiple VLANs…" at bounding box center [332, 95] width 342 height 39
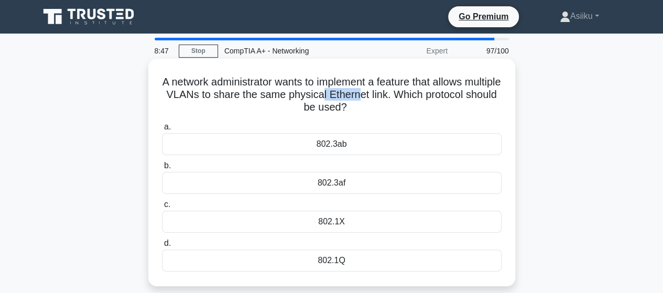
drag, startPoint x: 378, startPoint y: 93, endPoint x: 414, endPoint y: 95, distance: 36.8
click at [414, 95] on h5 "A network administrator wants to implement a feature that allows multiple VLANs…" at bounding box center [332, 95] width 342 height 39
drag, startPoint x: 316, startPoint y: 94, endPoint x: 443, endPoint y: 96, distance: 126.9
click at [443, 96] on h5 "A network administrator wants to implement a feature that allows multiple VLANs…" at bounding box center [332, 95] width 342 height 39
click at [417, 92] on h5 "A network administrator wants to implement a feature that allows multiple VLANs…" at bounding box center [332, 95] width 342 height 39
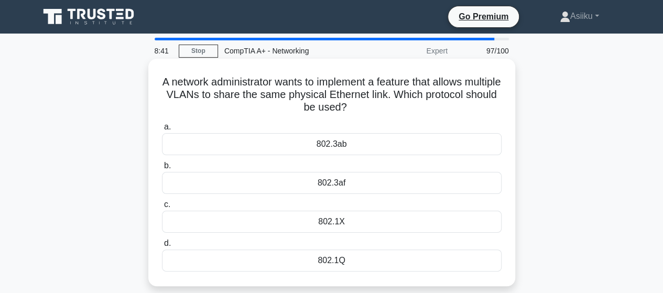
click at [333, 224] on div "802.1X" at bounding box center [332, 222] width 340 height 22
click at [162, 208] on input "c. 802.1X" at bounding box center [162, 204] width 0 height 7
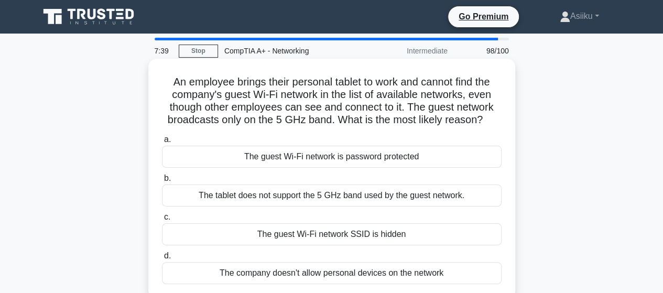
click at [267, 195] on div "The tablet does not support the 5 GHz band used by the guest network." at bounding box center [332, 196] width 340 height 22
click at [162, 182] on input "b. The tablet does not support the 5 GHz band used by the guest network." at bounding box center [162, 178] width 0 height 7
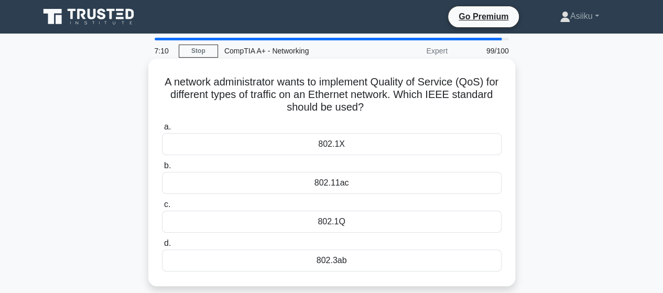
click at [304, 182] on div "802.11ac" at bounding box center [332, 183] width 340 height 22
click at [162, 169] on input "b. 802.11ac" at bounding box center [162, 166] width 0 height 7
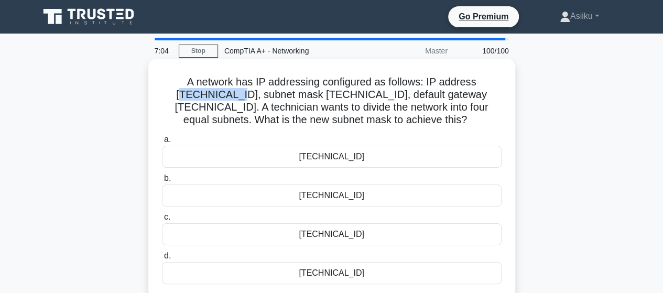
drag, startPoint x: 167, startPoint y: 98, endPoint x: 216, endPoint y: 97, distance: 49.3
click at [216, 97] on h5 "A network has IP addressing configured as follows: IP address [TECHNICAL_ID], s…" at bounding box center [332, 101] width 342 height 51
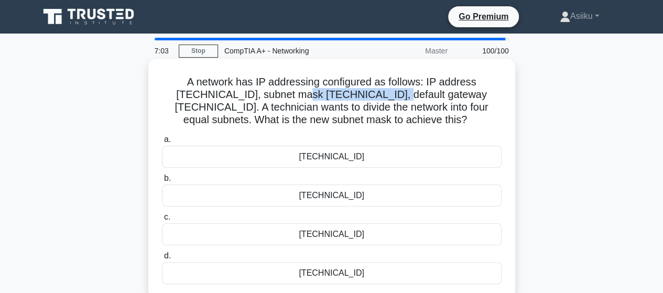
drag, startPoint x: 284, startPoint y: 95, endPoint x: 374, endPoint y: 99, distance: 90.3
click at [374, 99] on h5 "A network has IP addressing configured as follows: IP address [TECHNICAL_ID], s…" at bounding box center [332, 101] width 342 height 51
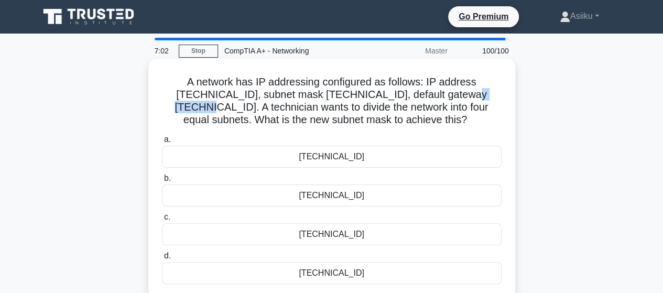
drag, startPoint x: 440, startPoint y: 91, endPoint x: 480, endPoint y: 88, distance: 39.4
click at [480, 88] on h5 "A network has IP addressing configured as follows: IP address [TECHNICAL_ID], s…" at bounding box center [332, 101] width 342 height 51
click at [222, 96] on h5 "A network has IP addressing configured as follows: IP address [TECHNICAL_ID], s…" at bounding box center [332, 101] width 342 height 51
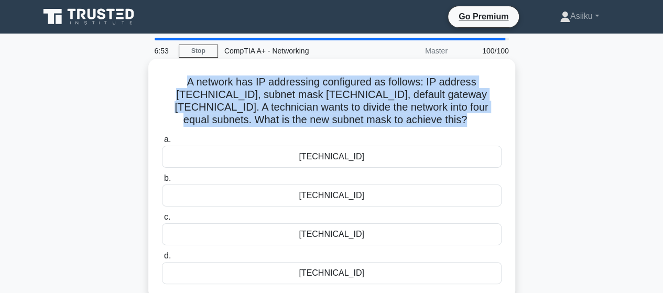
click at [222, 96] on h5 "A network has IP addressing configured as follows: IP address [TECHNICAL_ID], s…" at bounding box center [332, 101] width 342 height 51
click at [370, 120] on h5 "A network has IP addressing configured as follows: IP address [TECHNICAL_ID], s…" at bounding box center [332, 101] width 342 height 51
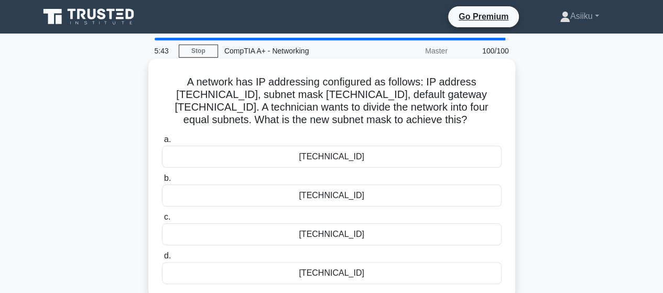
click at [350, 230] on div "[TECHNICAL_ID]" at bounding box center [332, 234] width 340 height 22
click at [162, 221] on input "c. [TECHNICAL_ID]" at bounding box center [162, 217] width 0 height 7
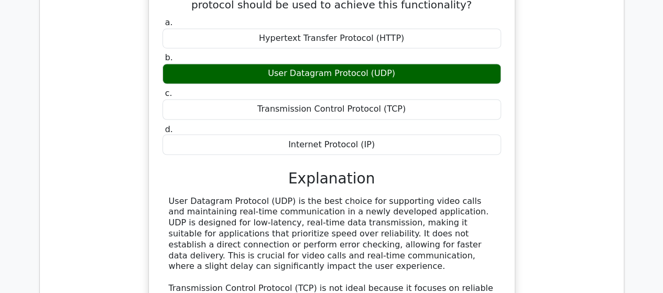
scroll to position [881, 0]
